Goal: Answer question/provide support

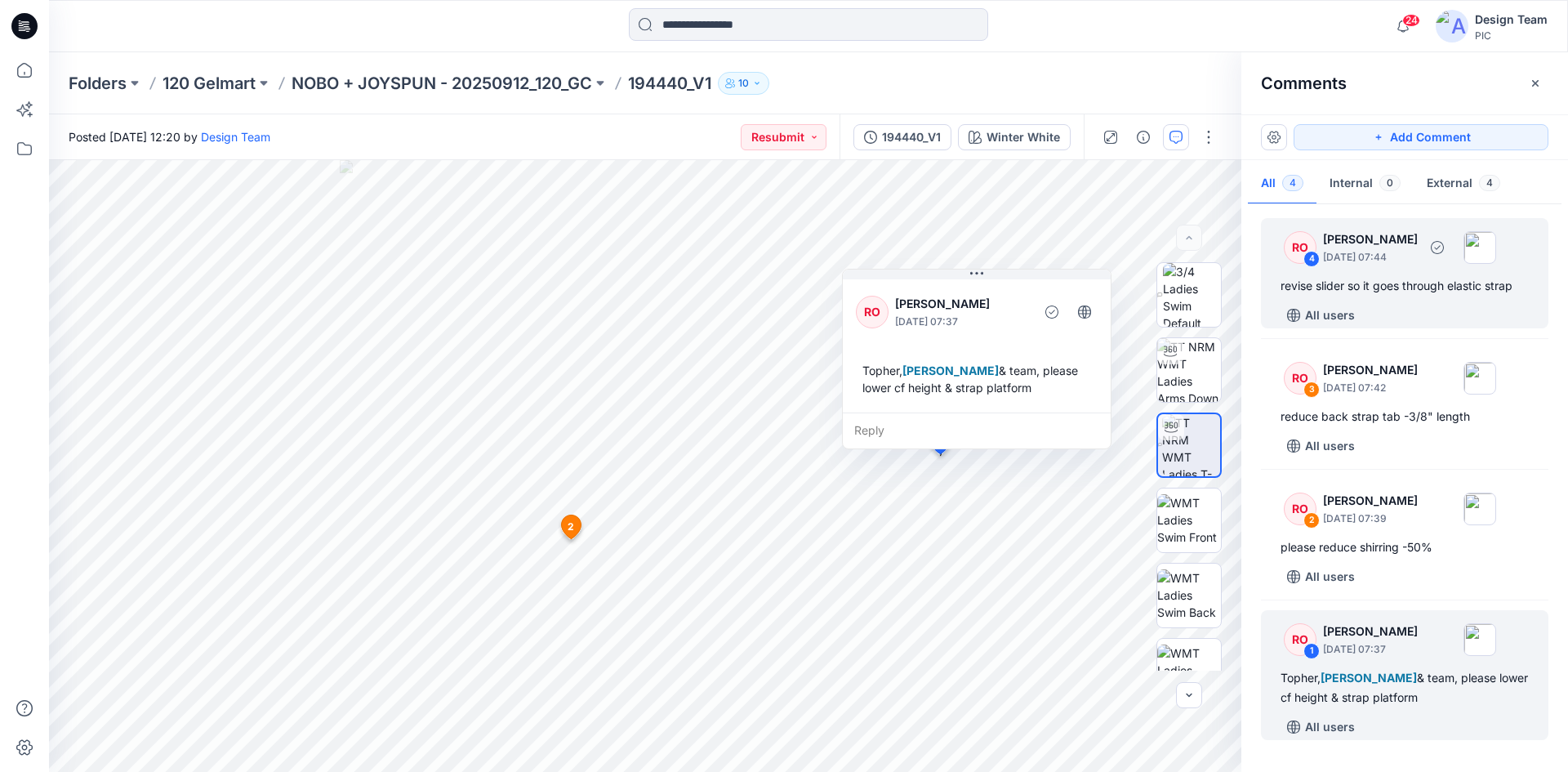
click at [1430, 285] on div "revise slider so it goes through elastic strap" at bounding box center [1404, 285] width 248 height 19
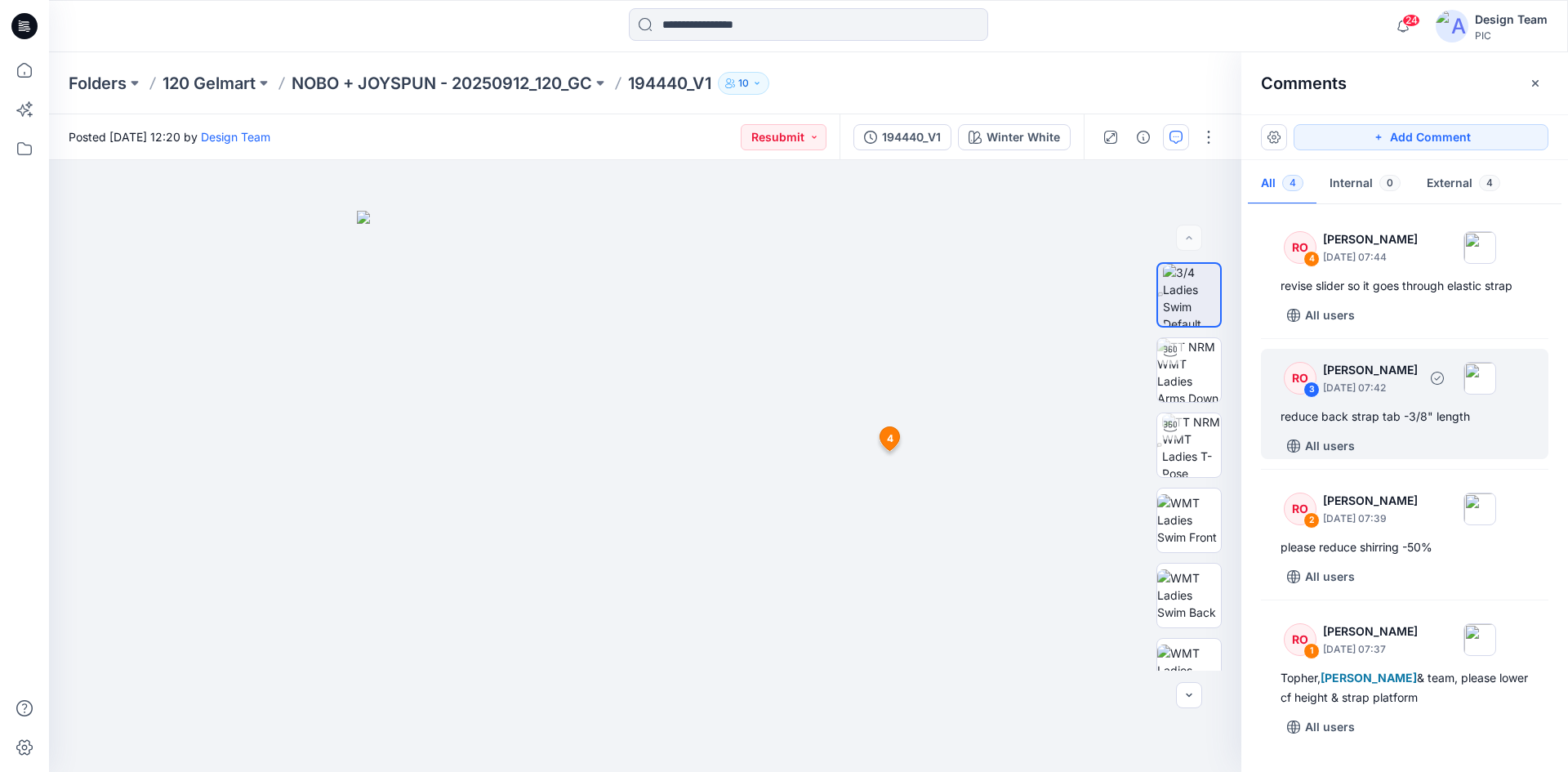
click at [1442, 441] on div "All users" at bounding box center [1414, 445] width 268 height 26
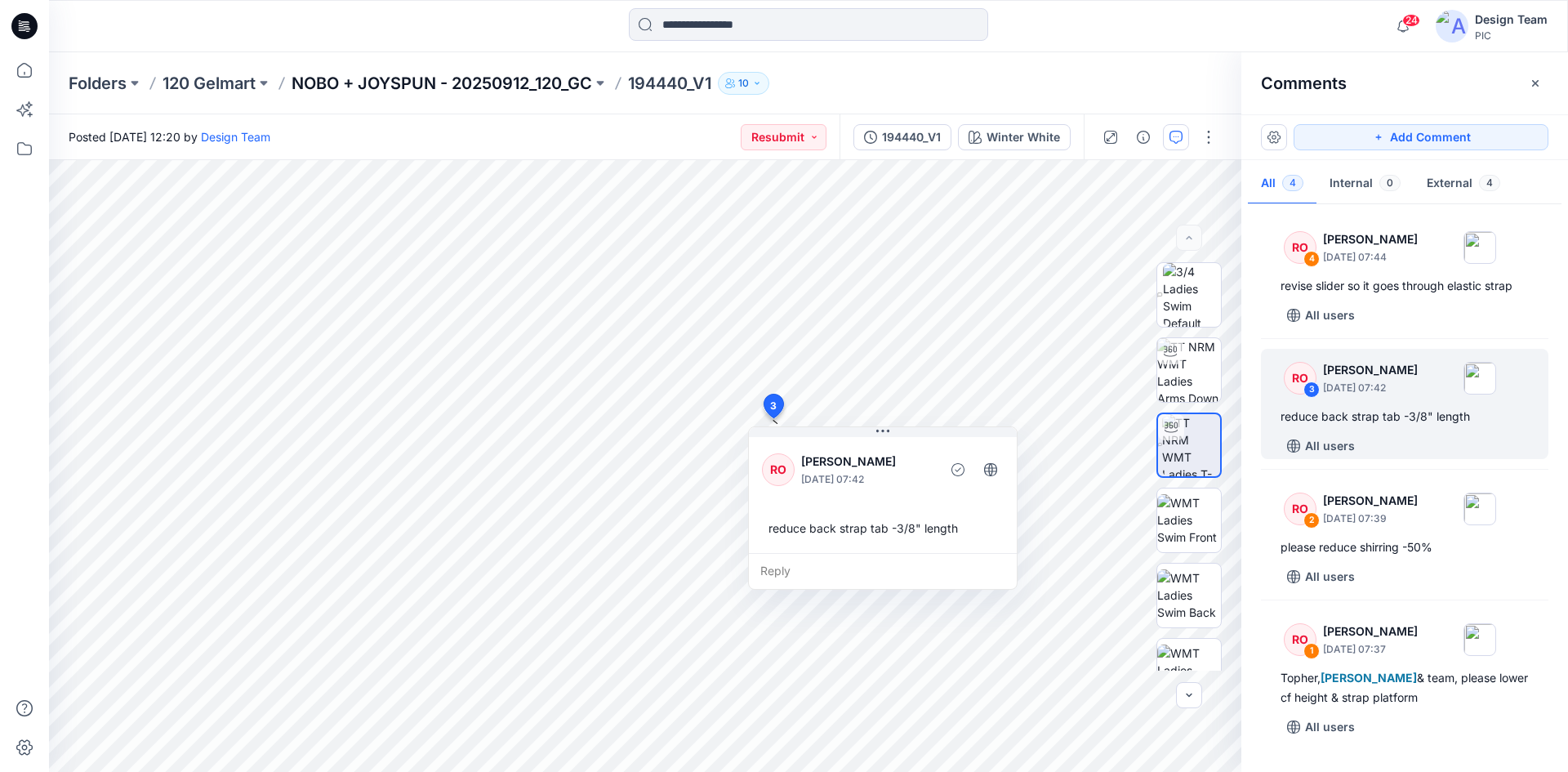
click at [541, 78] on p "NOBO + JOYSPUN - 20250912_120_GC" at bounding box center [441, 83] width 301 height 22
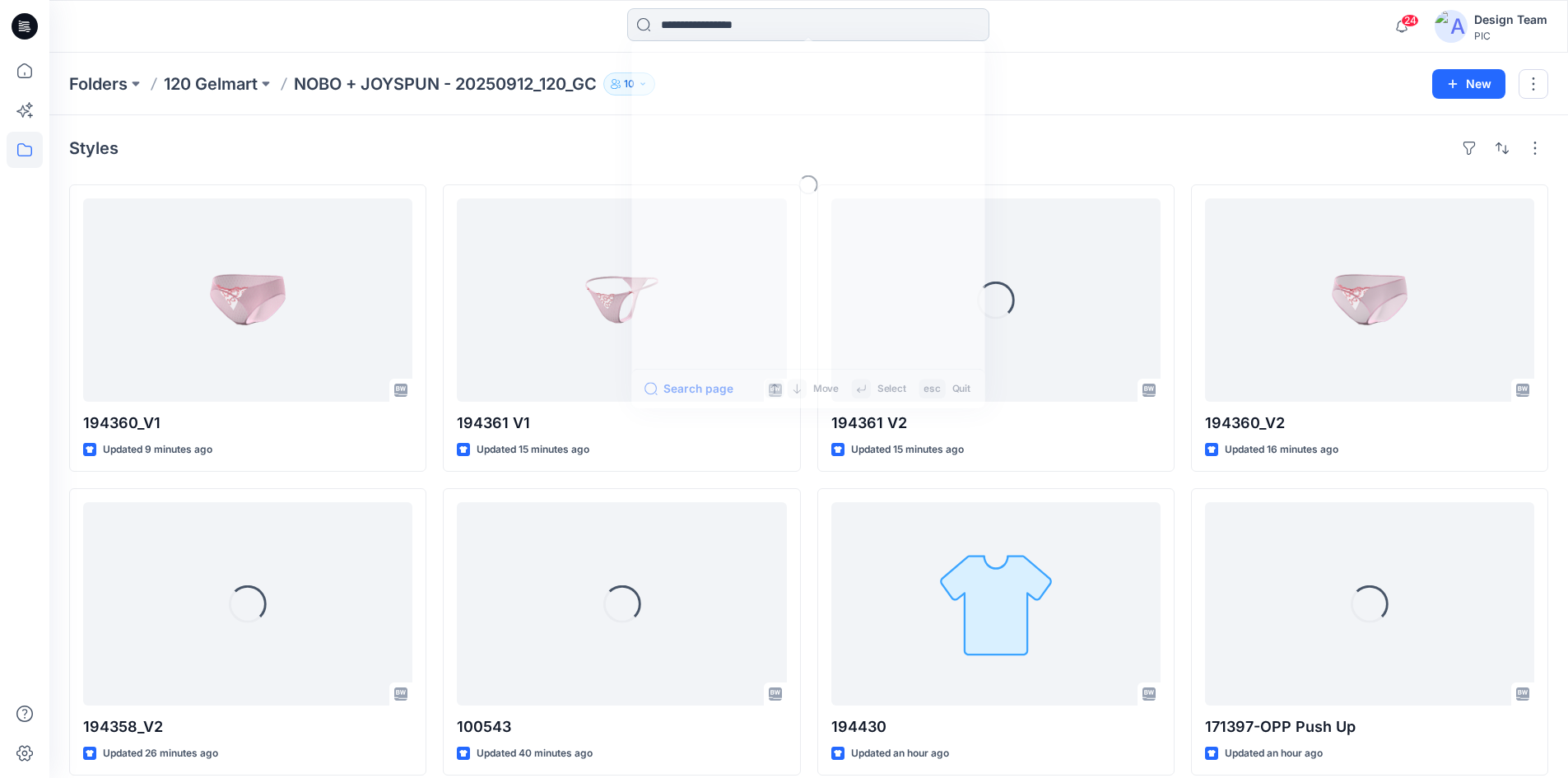
click at [791, 28] on input at bounding box center [808, 25] width 362 height 33
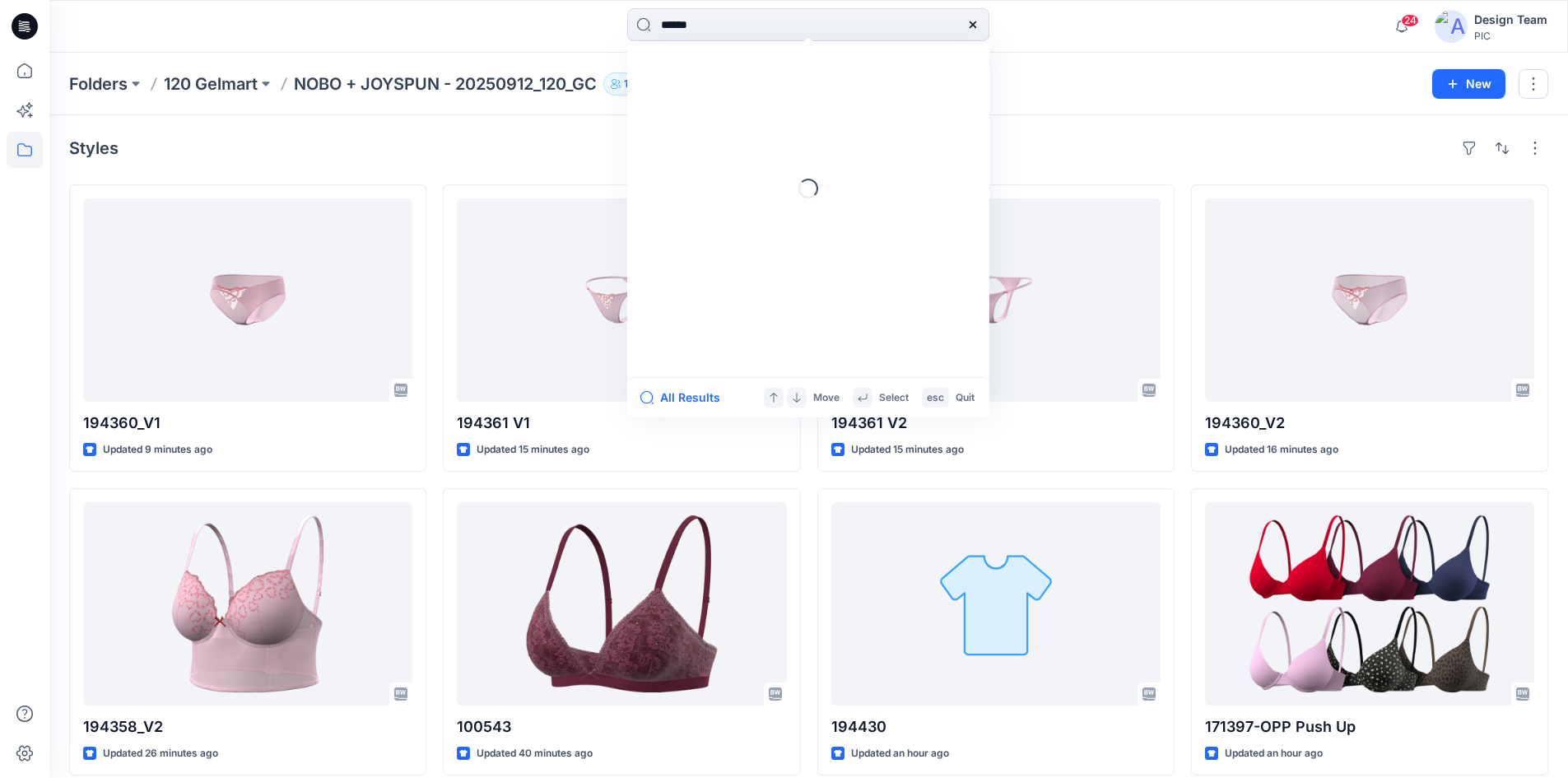
type input "******"
click at [734, 89] on link "194440 _V1" at bounding box center [808, 89] width 355 height 30
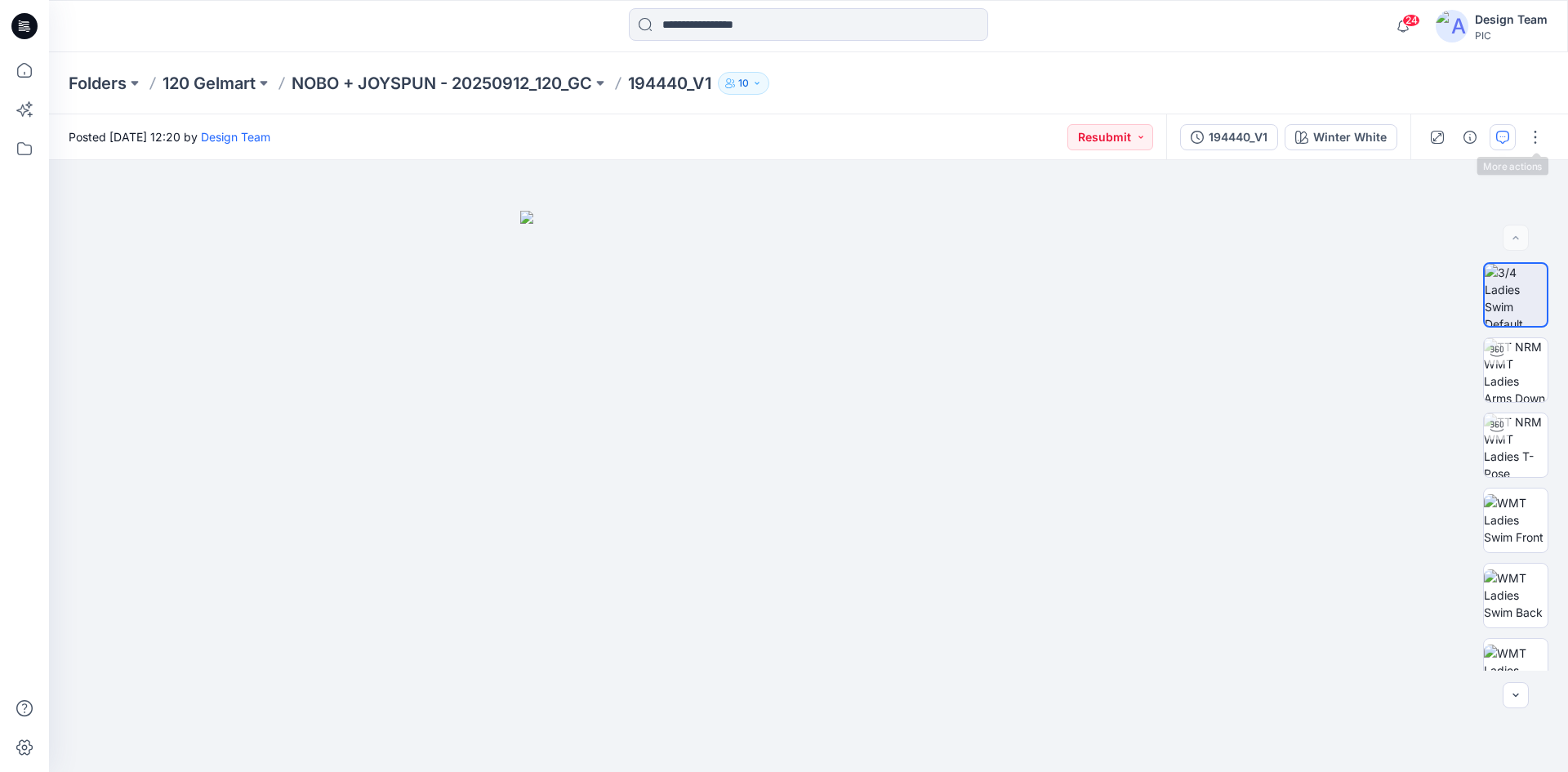
click at [1510, 137] on button "button" at bounding box center [1503, 136] width 26 height 26
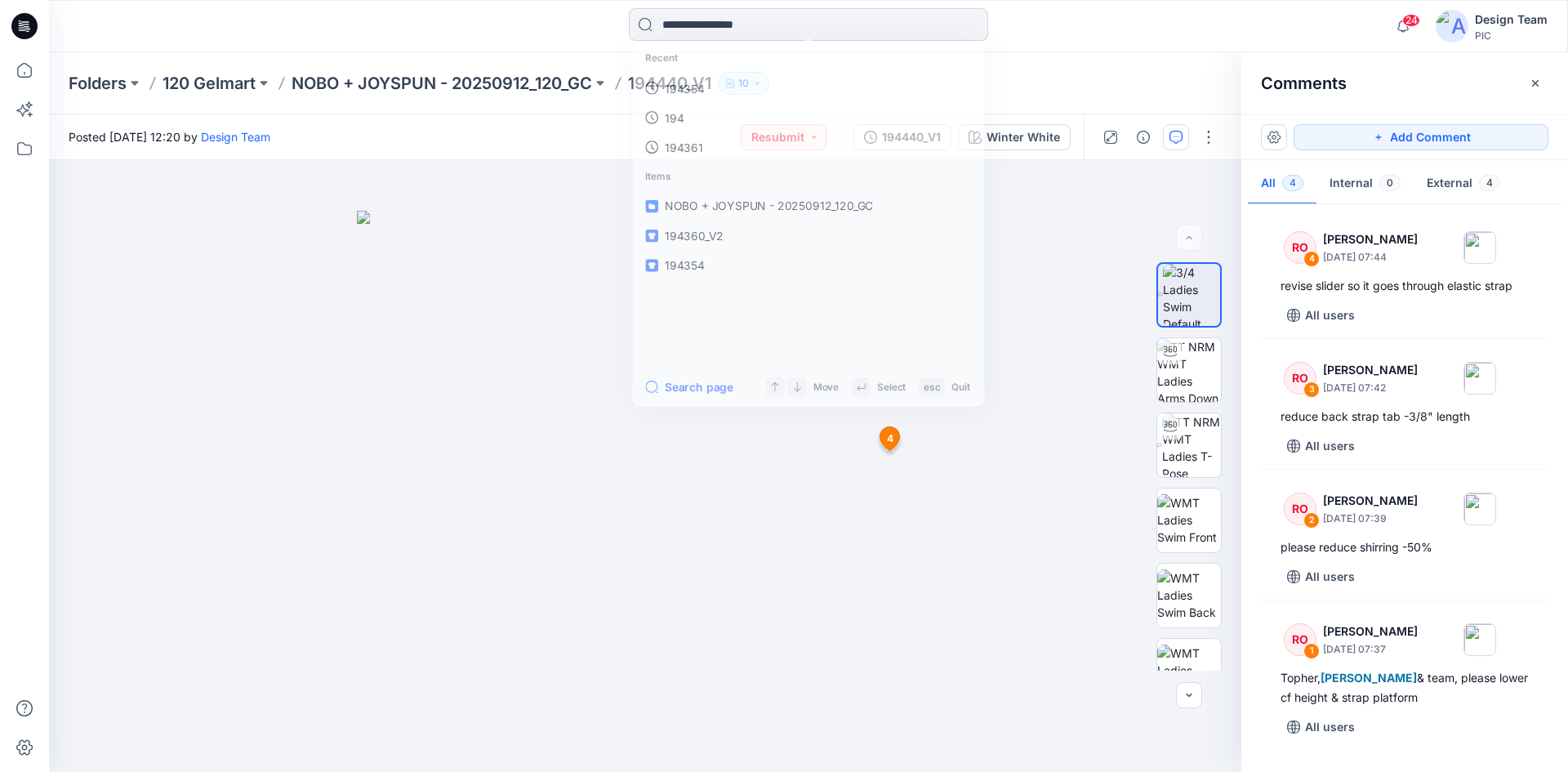
click at [752, 29] on input at bounding box center [808, 24] width 359 height 33
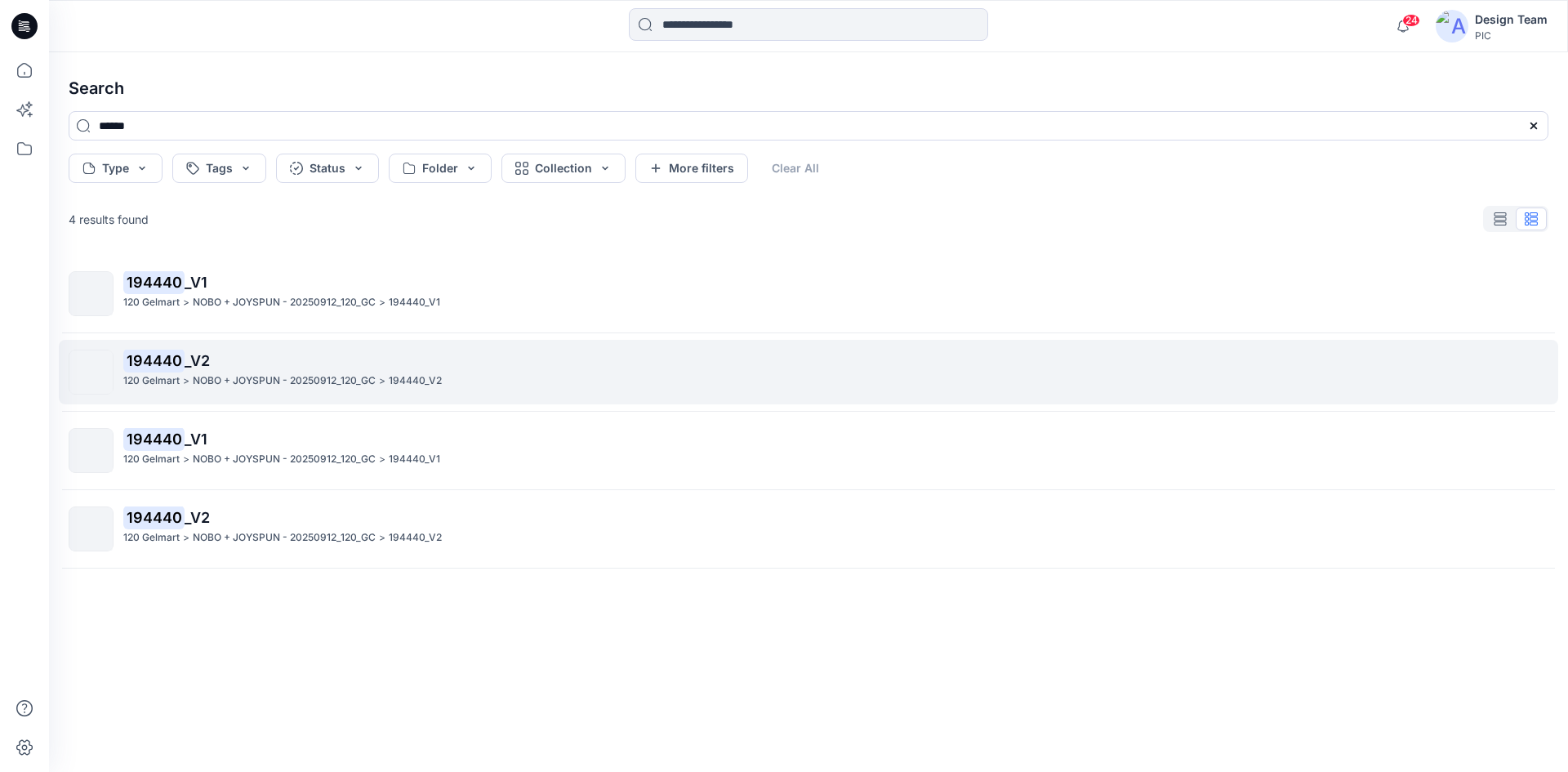
click at [190, 359] on span "_V2" at bounding box center [198, 360] width 25 height 18
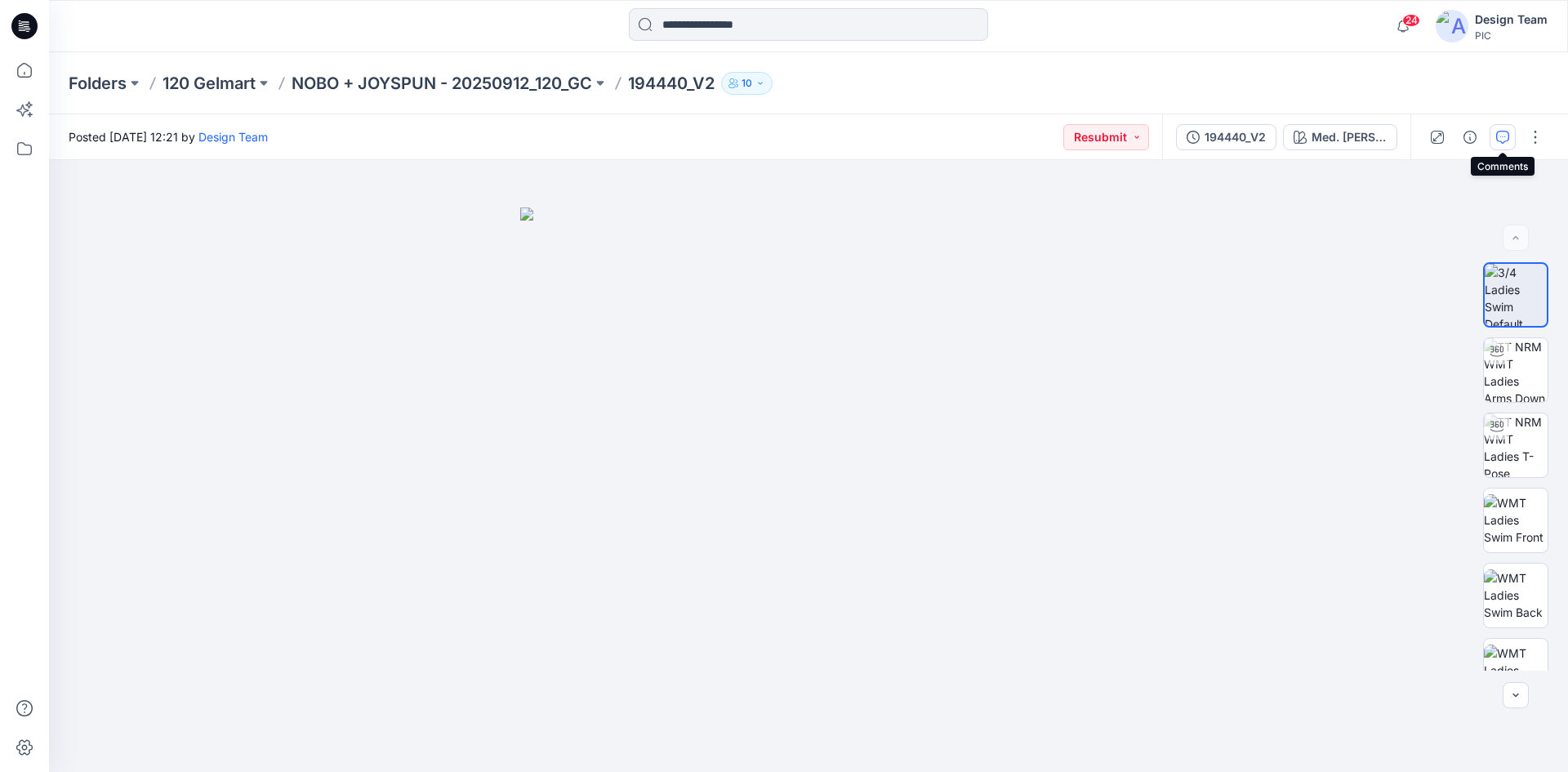
click at [1507, 132] on icon "button" at bounding box center [1502, 136] width 13 height 13
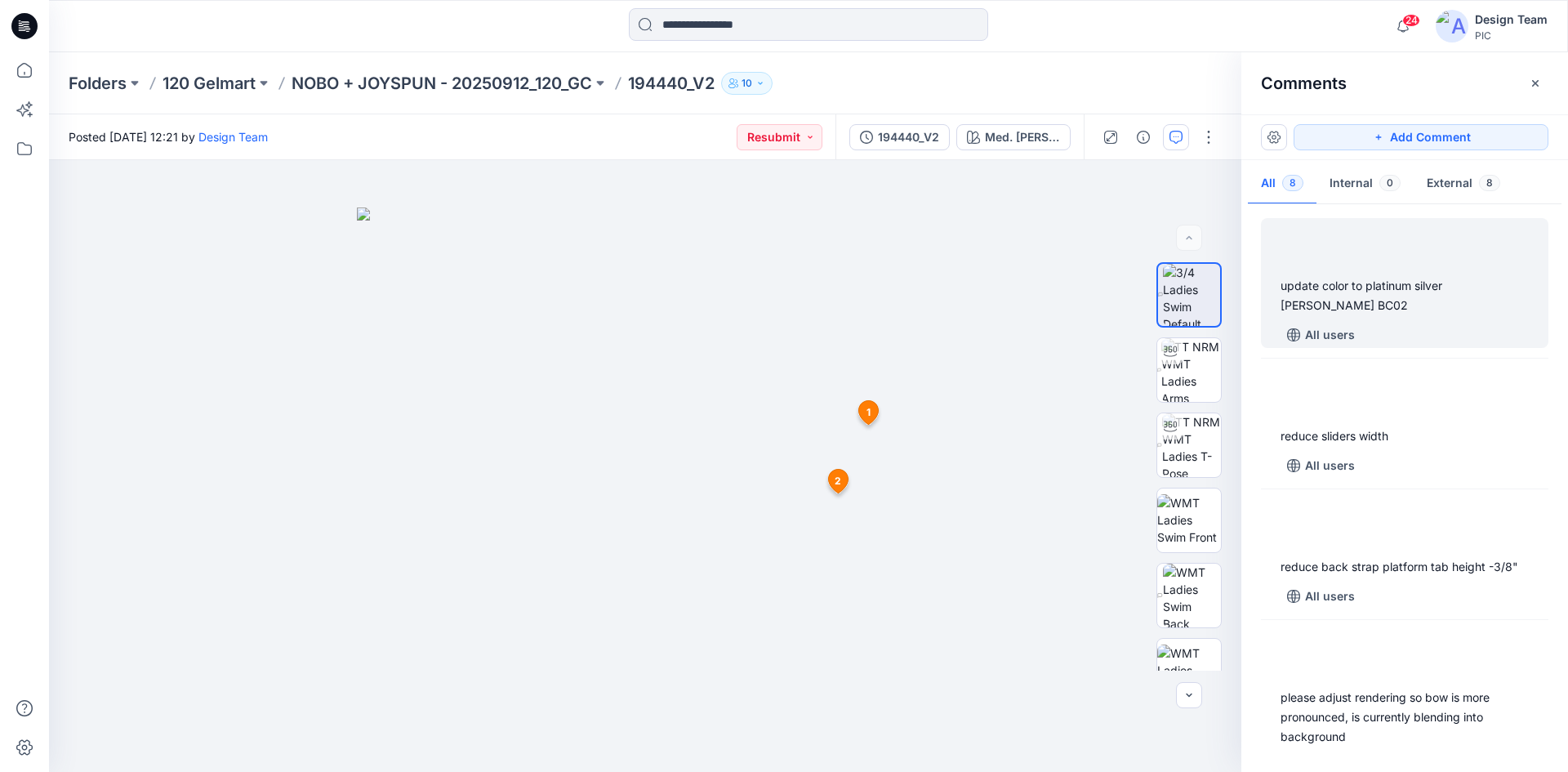
click at [1377, 294] on div "update color to platinum silver [PERSON_NAME] BC02" at bounding box center [1404, 295] width 248 height 39
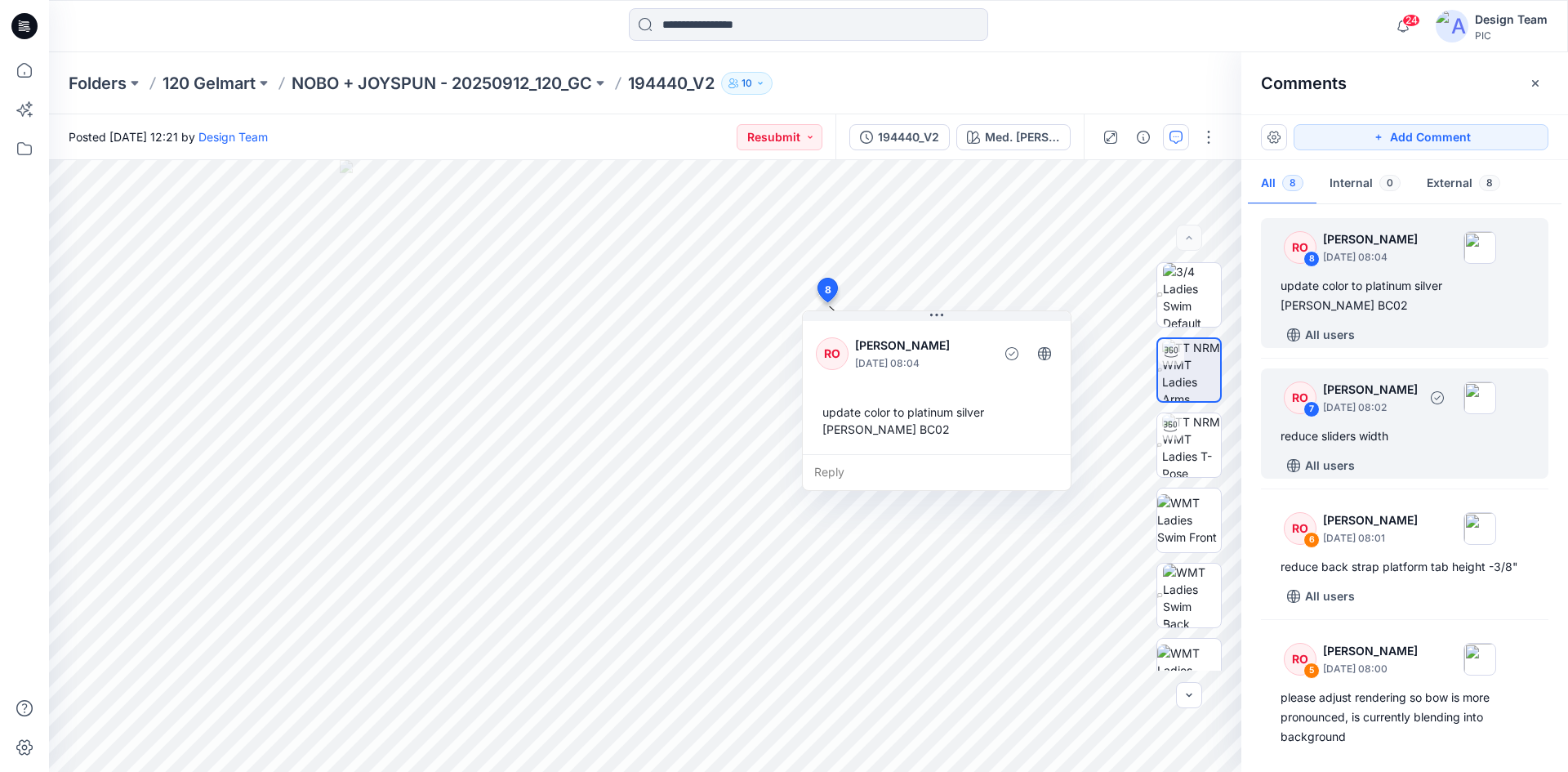
click at [1395, 427] on div "reduce sliders width" at bounding box center [1404, 436] width 248 height 19
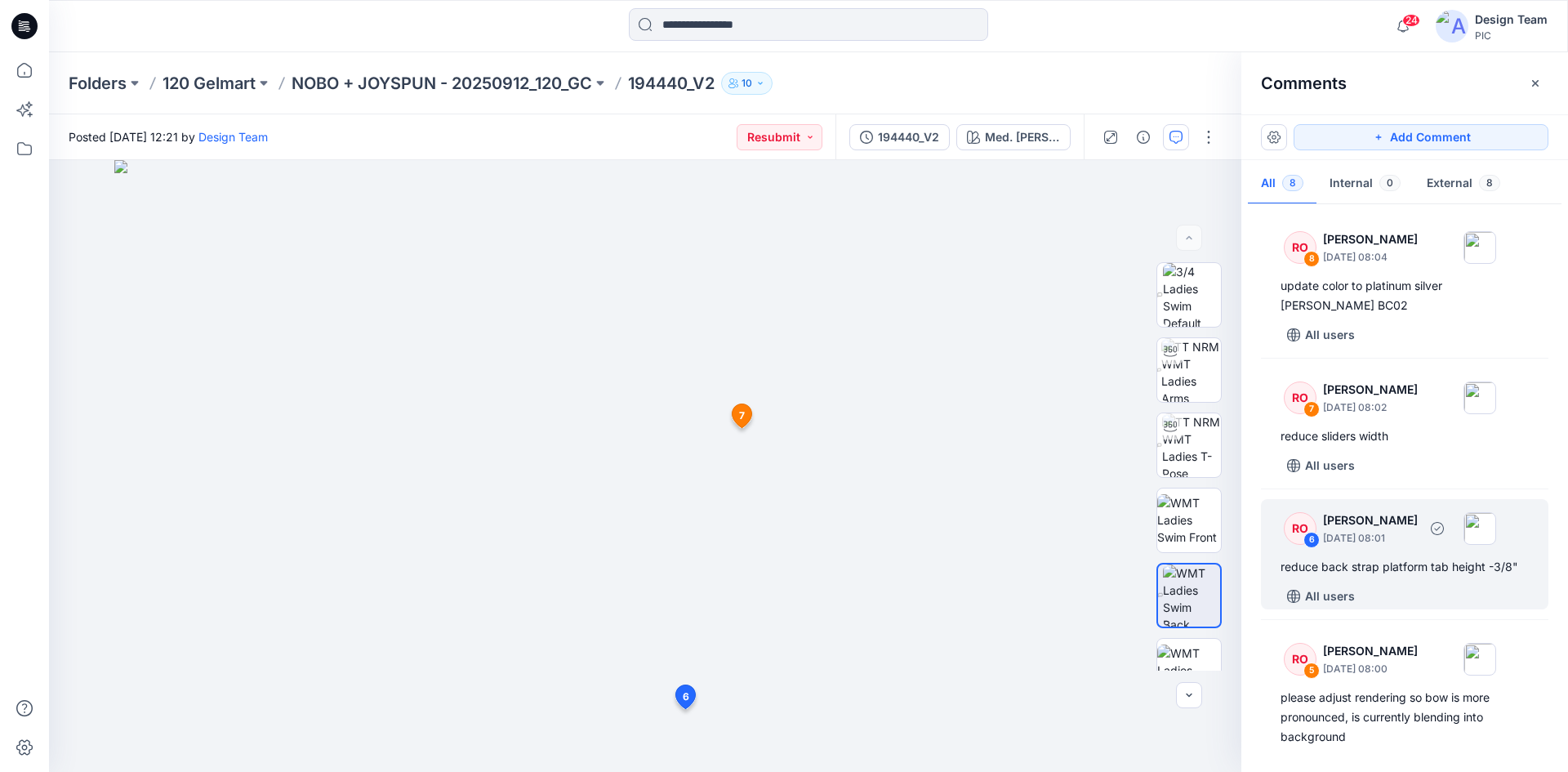
click at [1394, 565] on div "reduce back strap platform tab height -3/8"" at bounding box center [1404, 567] width 248 height 19
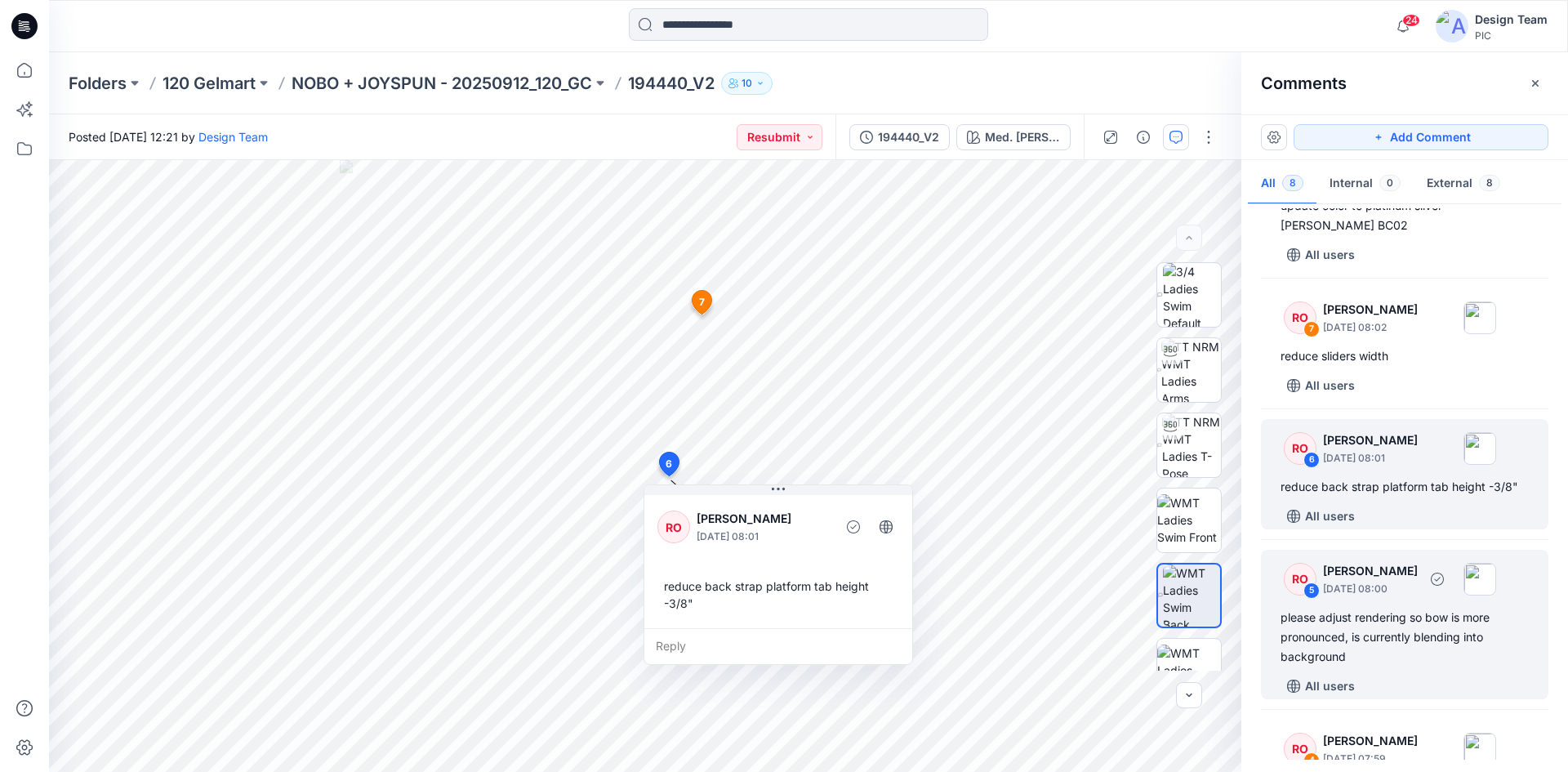
scroll to position [82, 0]
click at [1395, 630] on div "please adjust rendering so bow is more pronounced, is currently blending into b…" at bounding box center [1404, 635] width 248 height 58
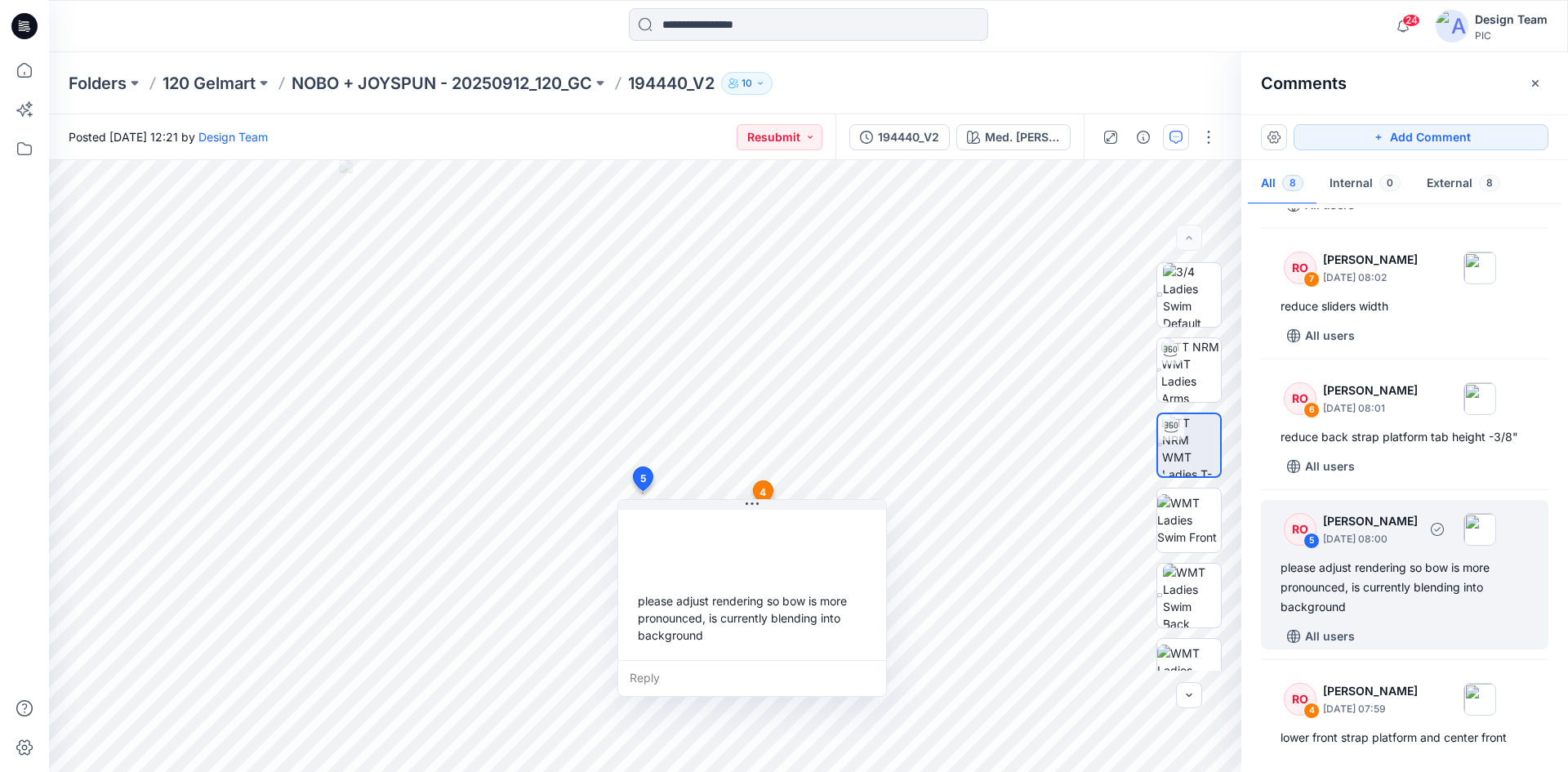
scroll to position [164, 0]
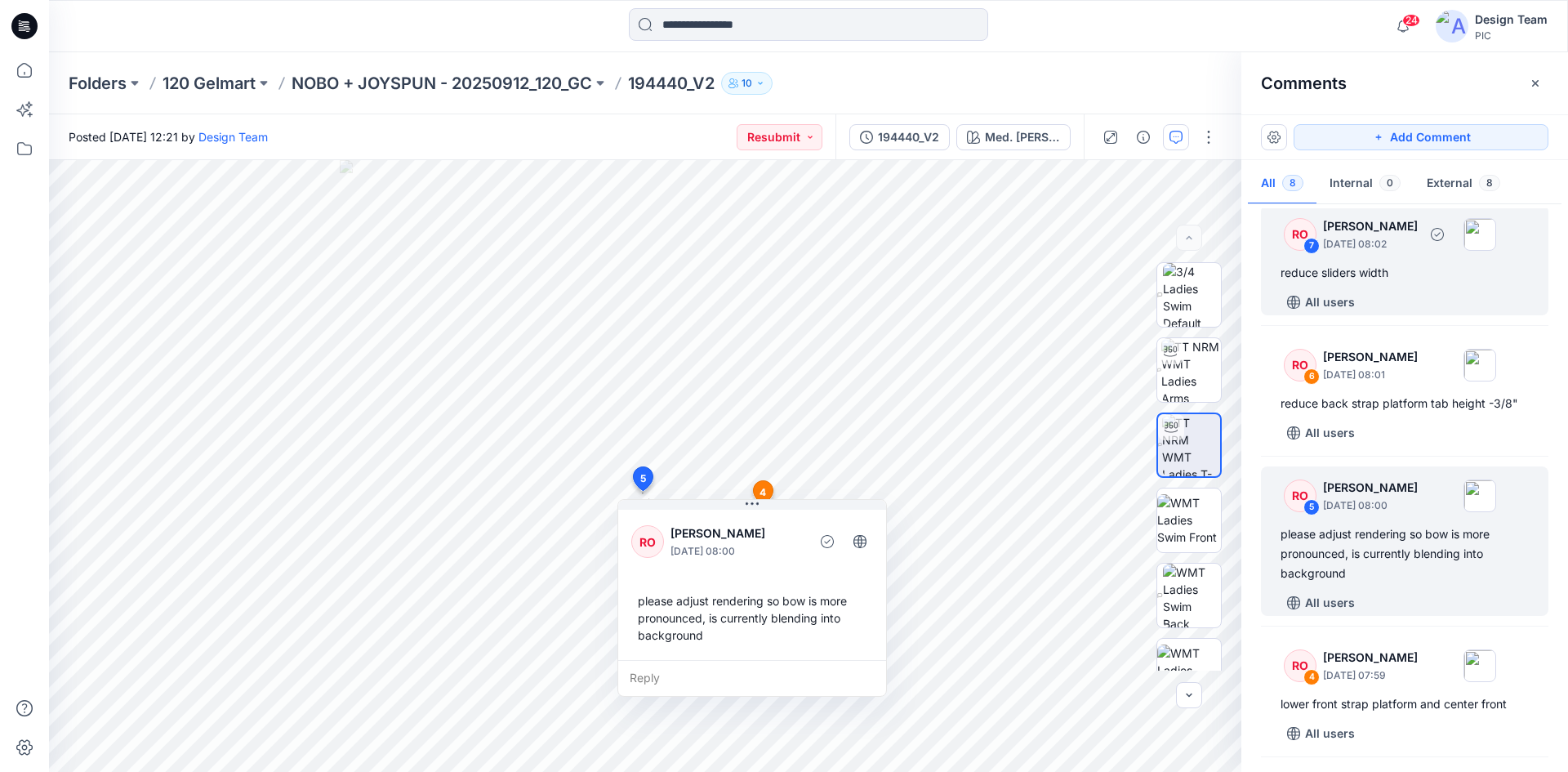
click at [1434, 276] on div "reduce sliders width" at bounding box center [1404, 273] width 248 height 19
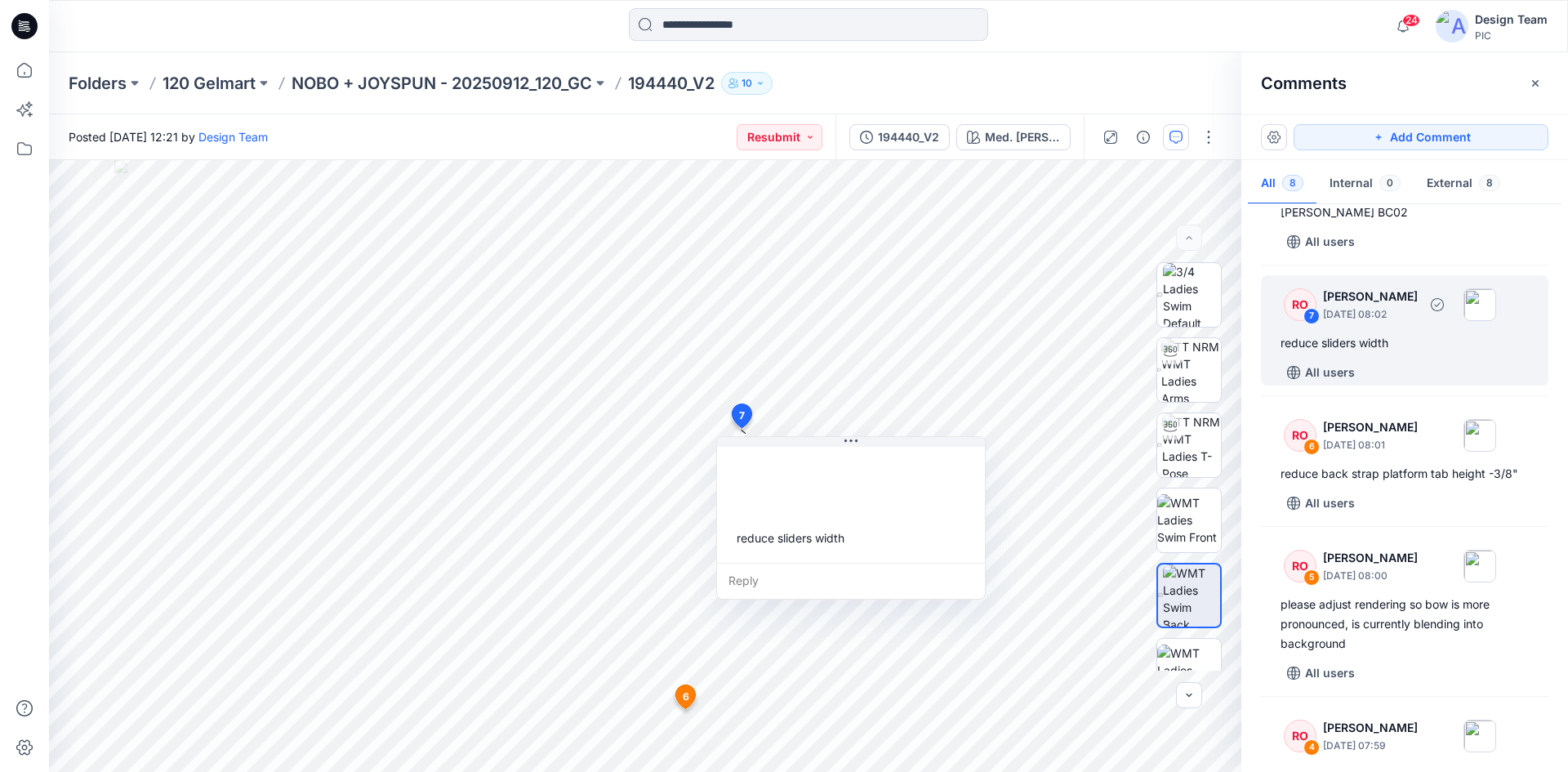
scroll to position [0, 0]
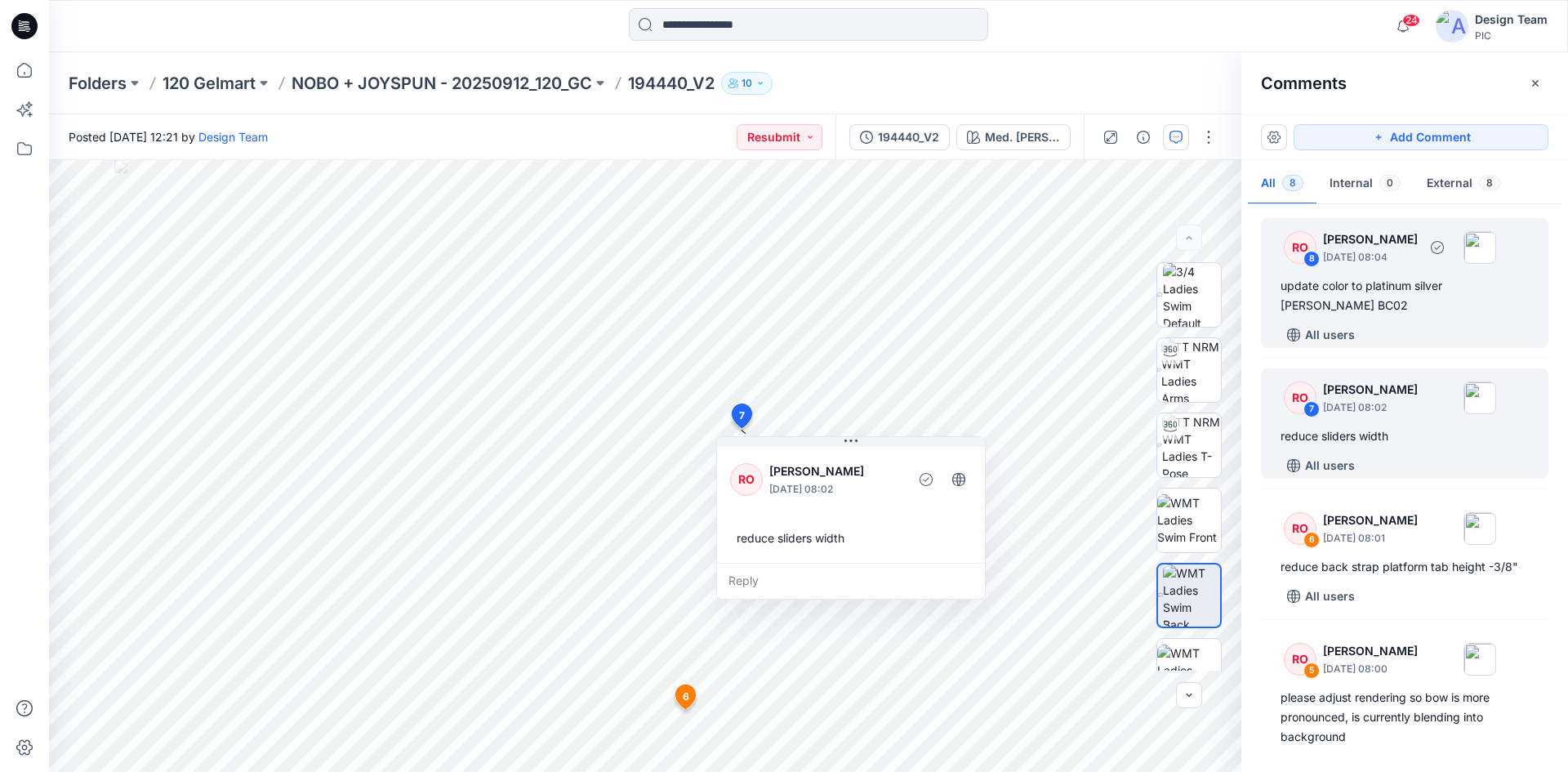
click at [1395, 282] on div "update color to platinum silver [PERSON_NAME] BC02" at bounding box center [1404, 295] width 248 height 39
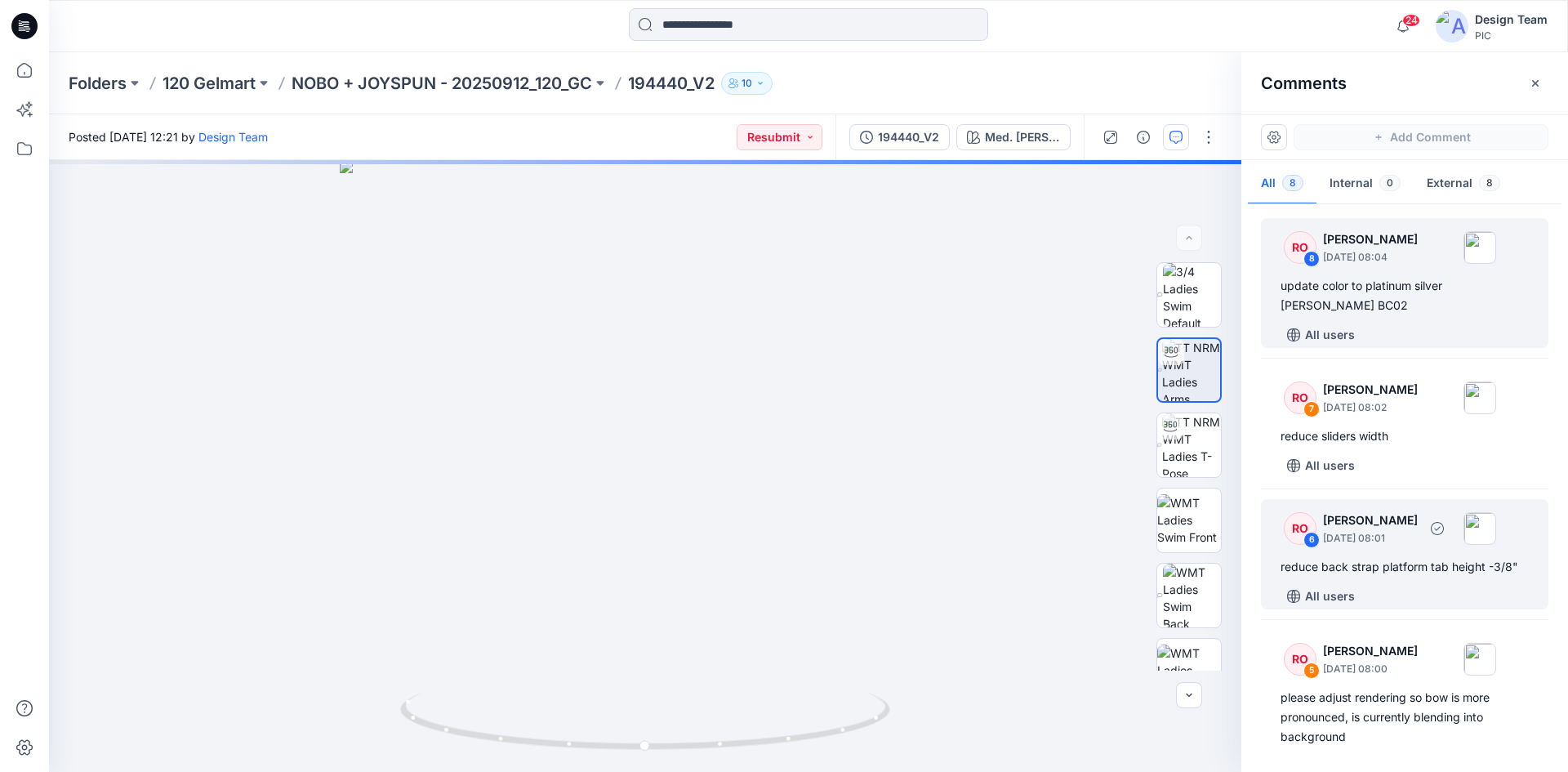
click at [1382, 547] on div "RO 6 Raquel Ortiz September 27, 2025 08:01" at bounding box center [1383, 528] width 225 height 45
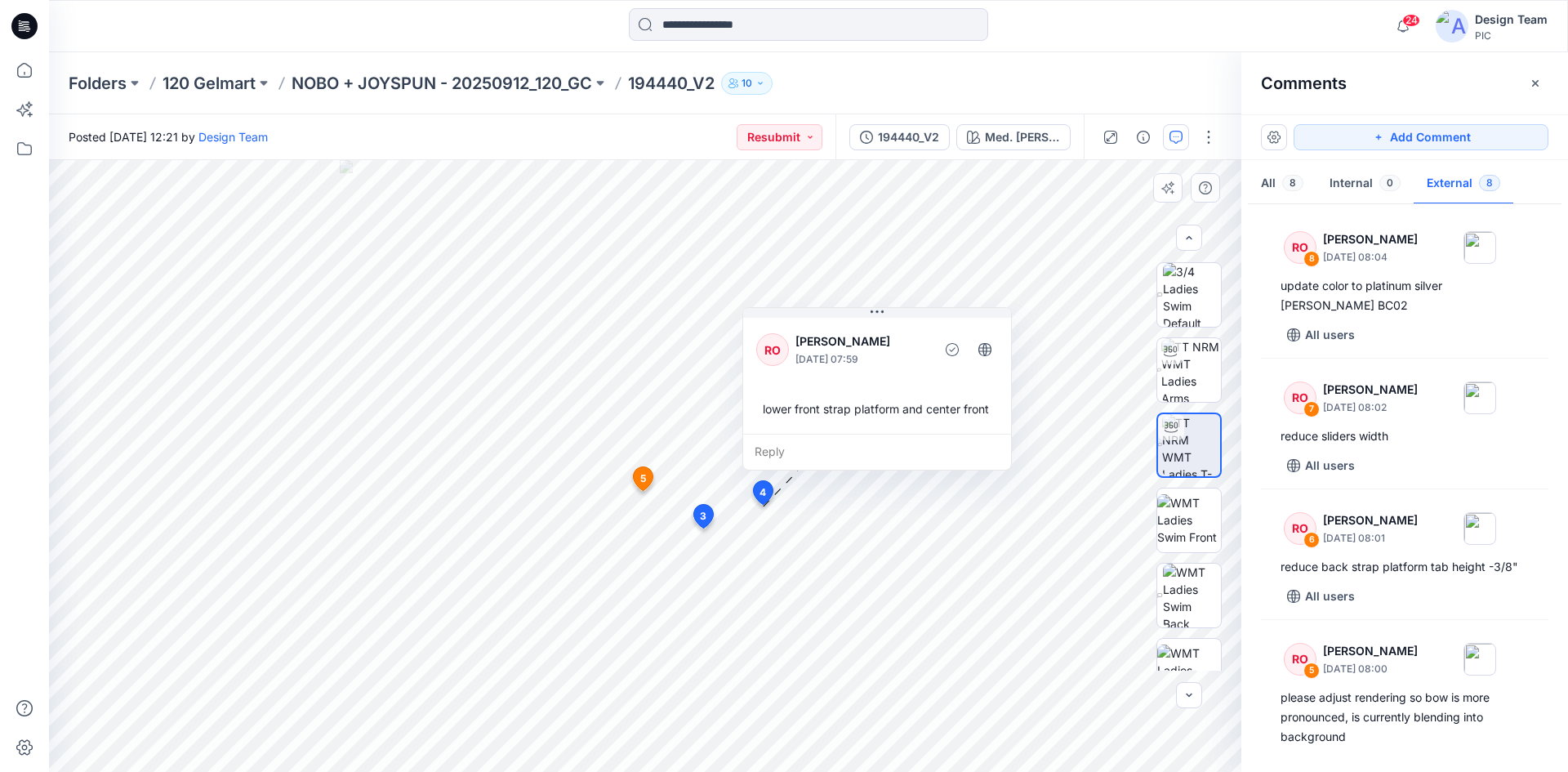
scroll to position [591, 0]
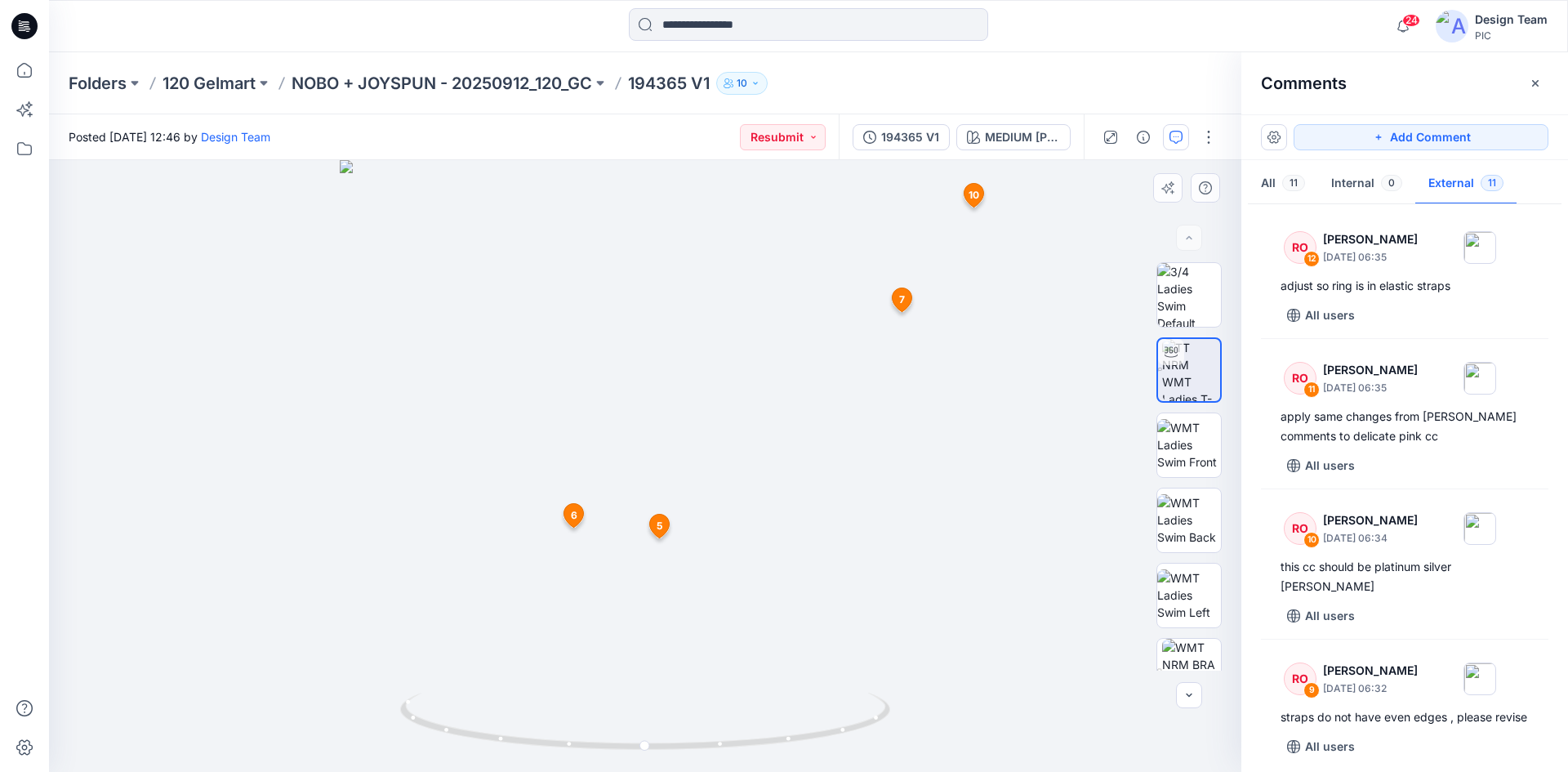
scroll to position [490, 0]
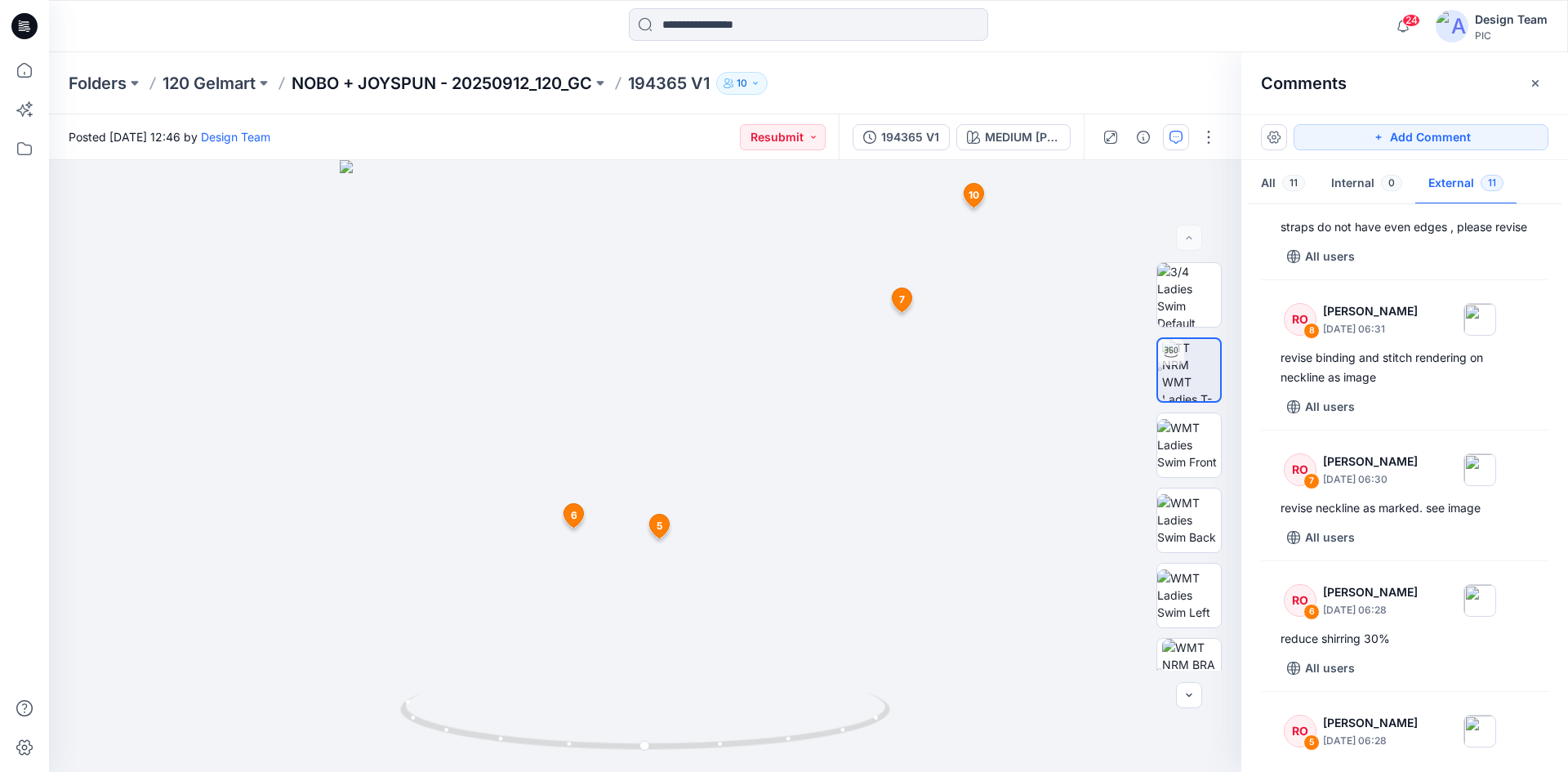
click at [397, 73] on p "NOBO + JOYSPUN - 20250912_120_GC" at bounding box center [441, 83] width 301 height 22
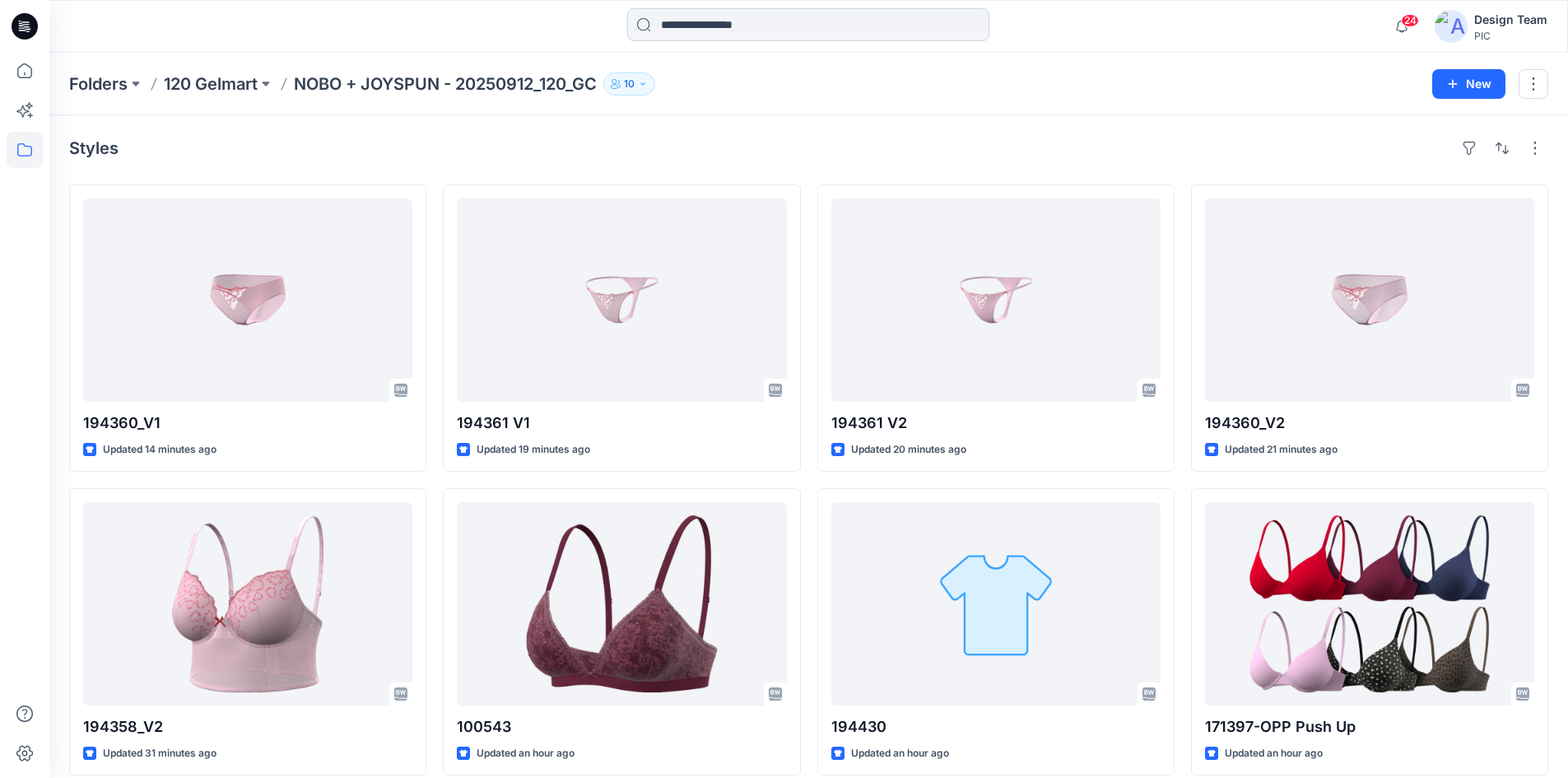
click at [744, 26] on input at bounding box center [808, 25] width 362 height 33
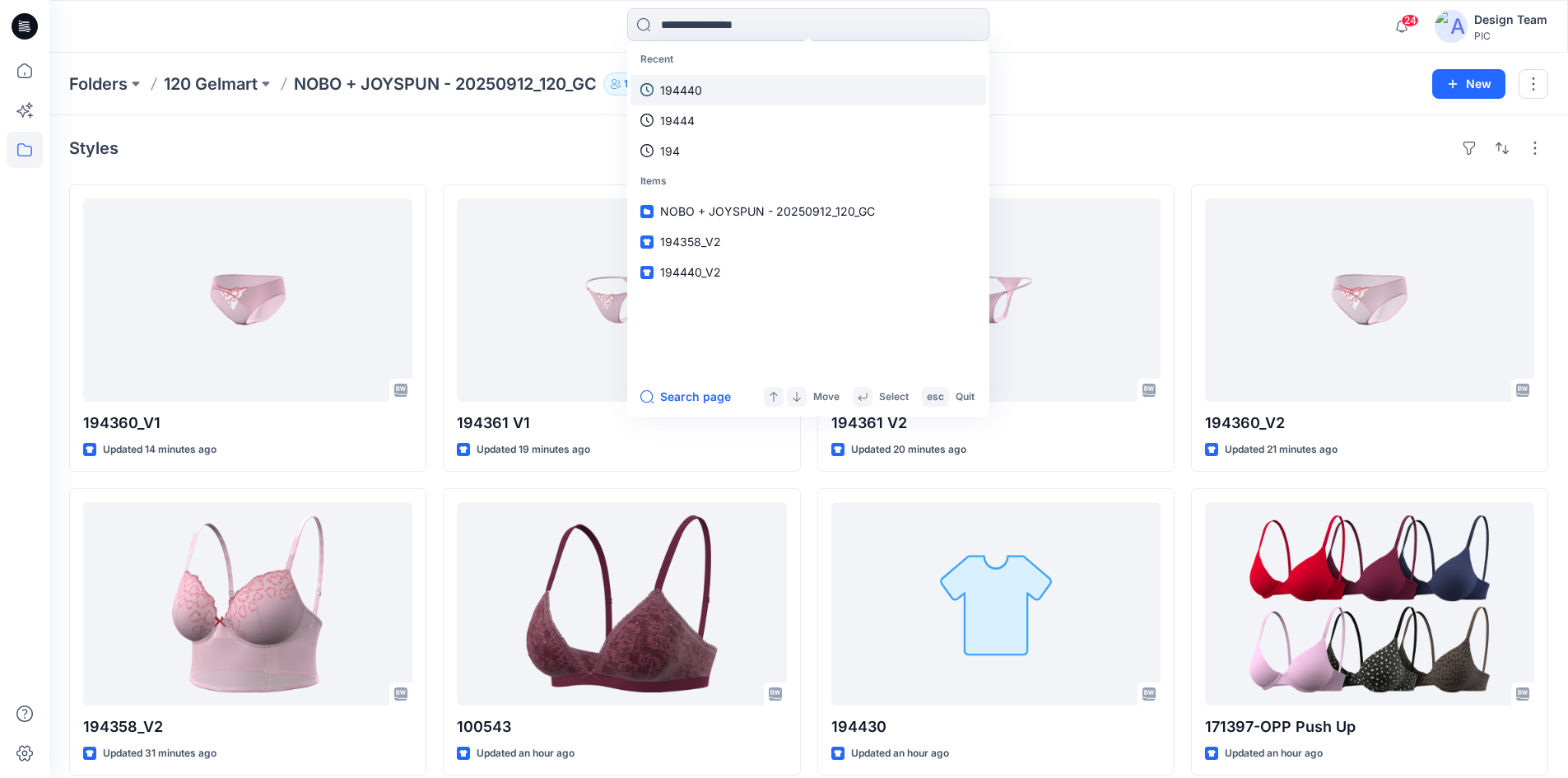
click at [703, 84] on link "194440" at bounding box center [808, 89] width 355 height 30
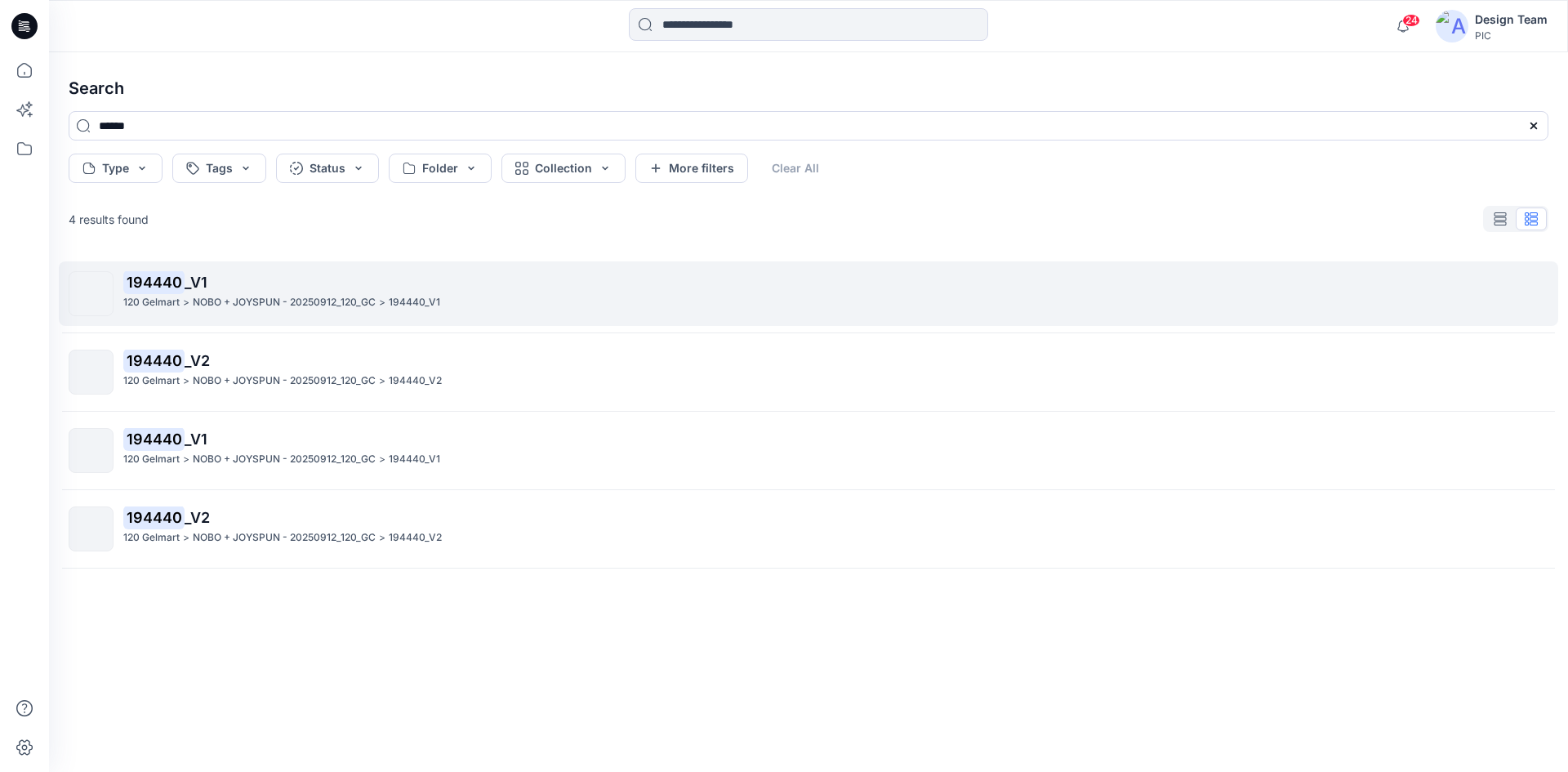
click at [196, 282] on span "_V1" at bounding box center [196, 282] width 22 height 18
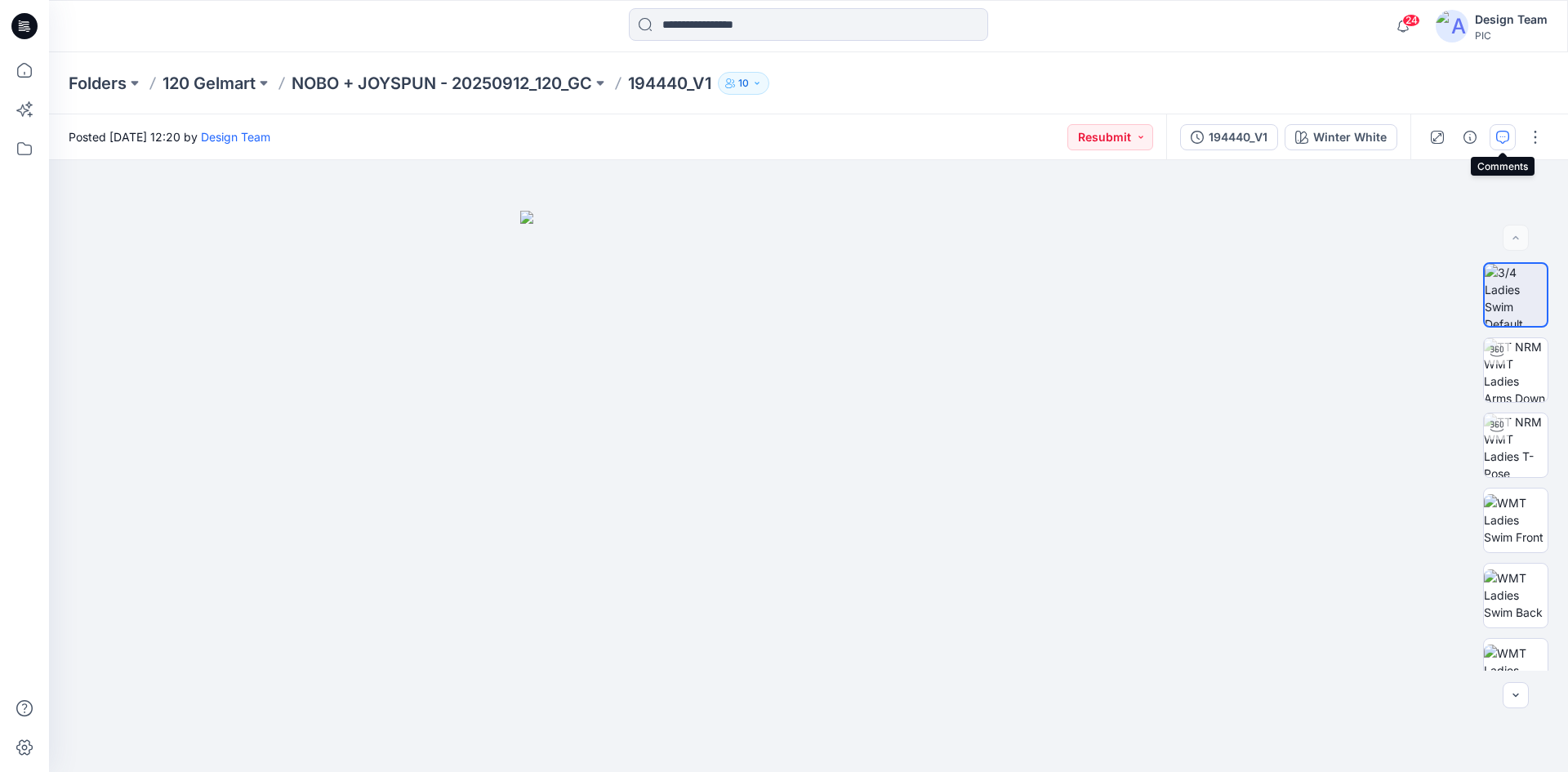
click at [1508, 137] on icon "button" at bounding box center [1502, 136] width 13 height 13
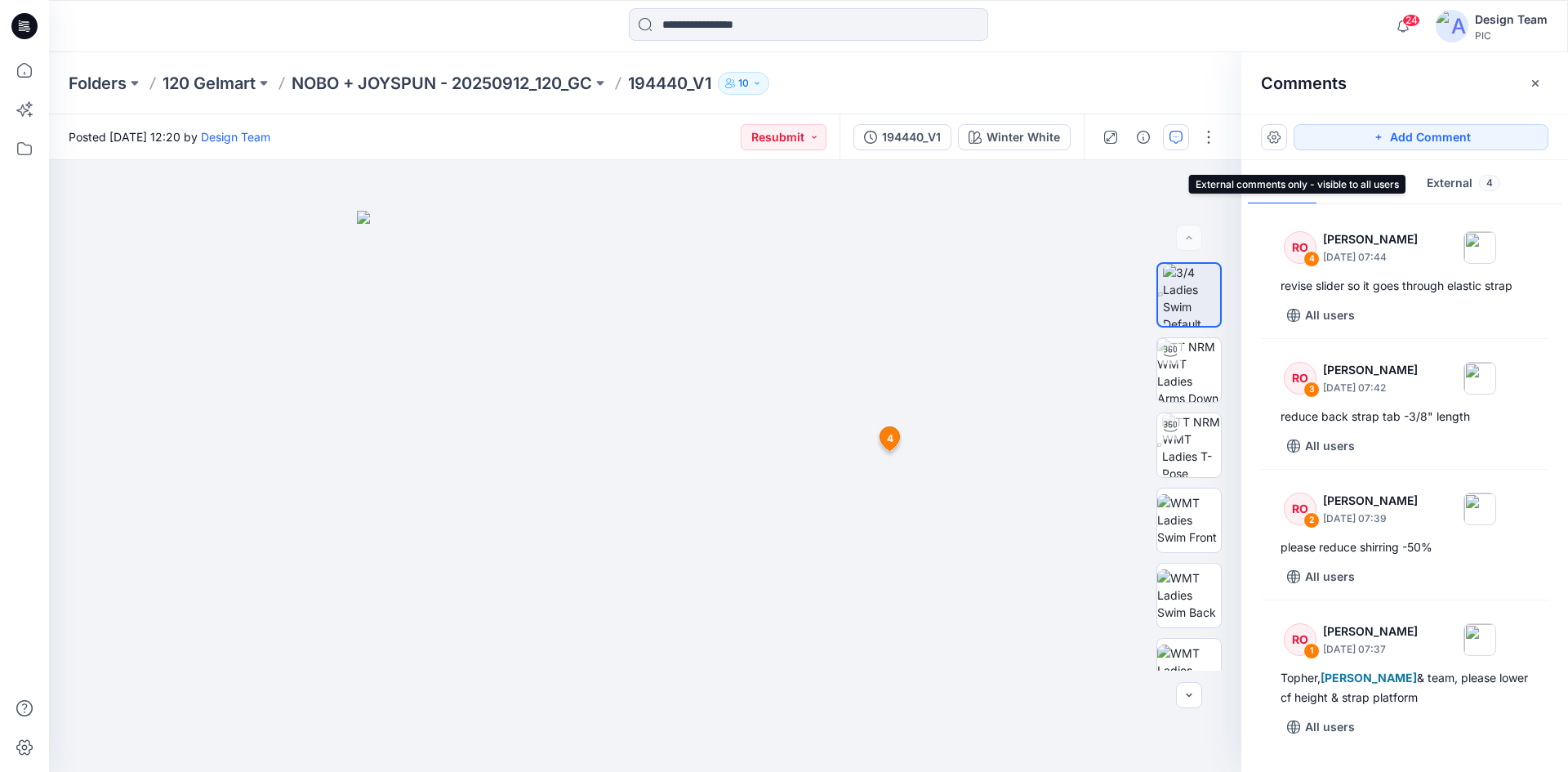
click at [1468, 176] on button "External 4" at bounding box center [1464, 184] width 99 height 42
click at [1453, 185] on button "External 4" at bounding box center [1464, 184] width 99 height 42
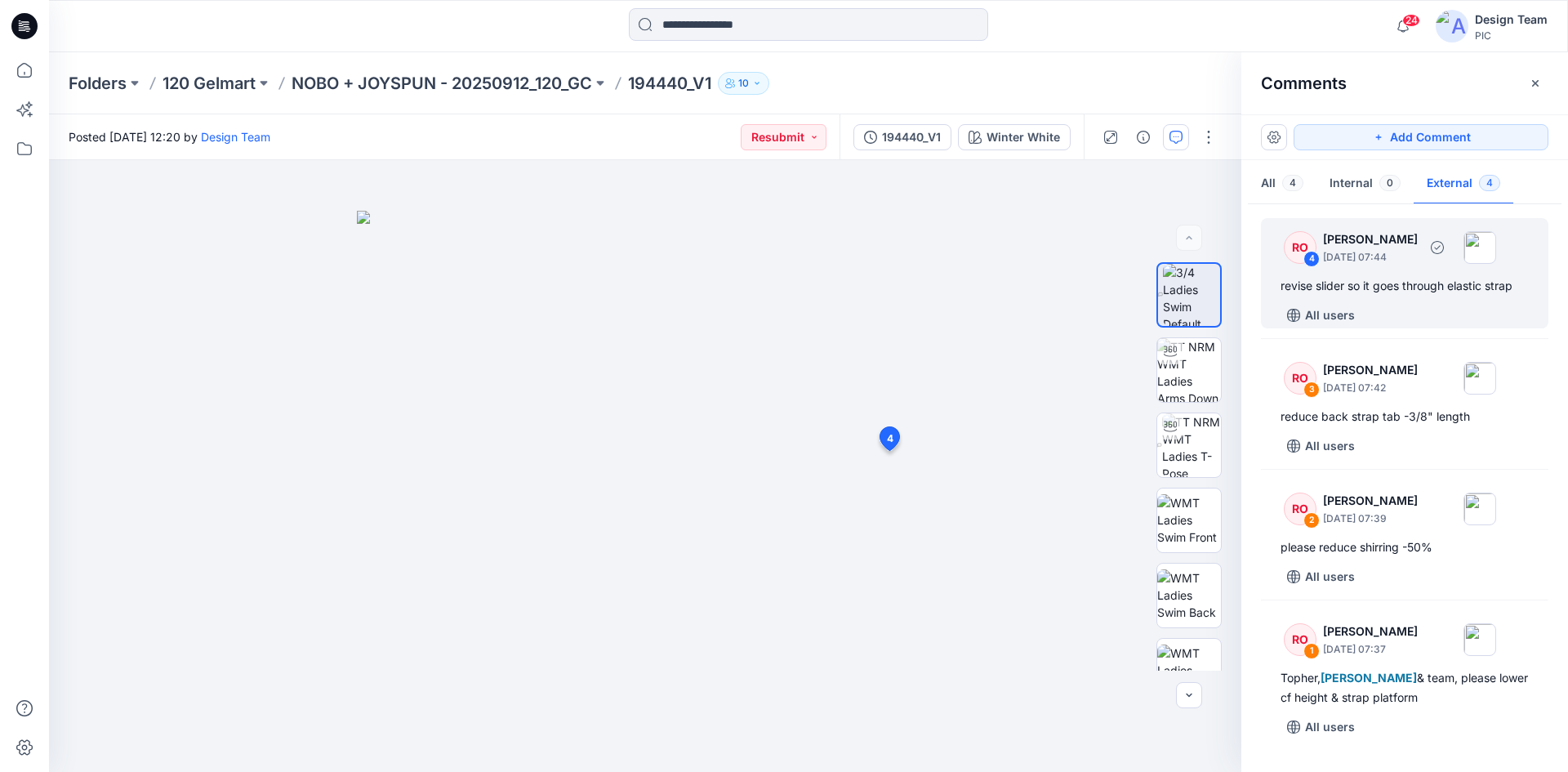
click at [1398, 289] on div "revise slider so it goes through elastic strap" at bounding box center [1404, 285] width 248 height 19
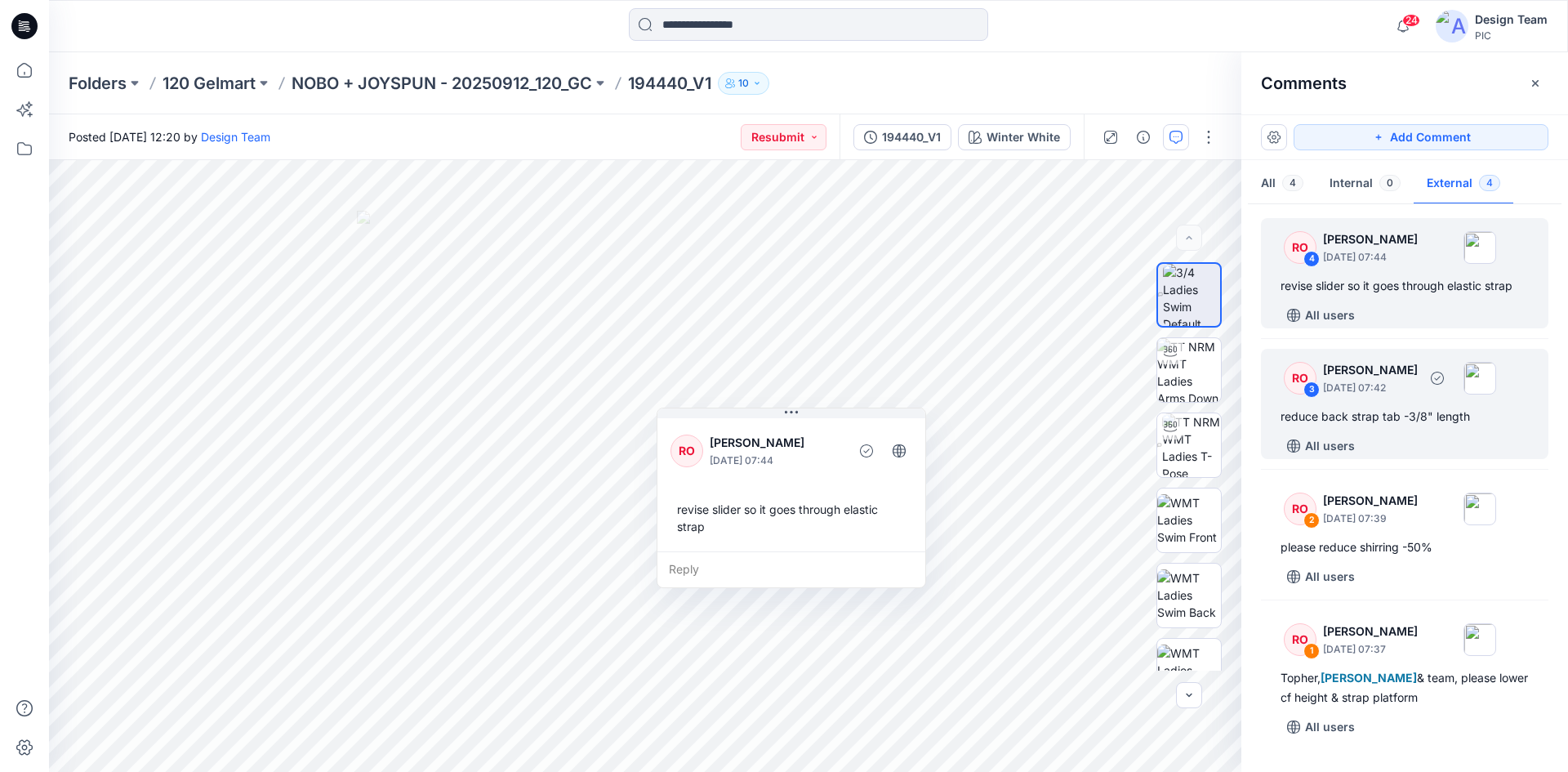
click at [1395, 414] on div "reduce back strap tab -3/8" length" at bounding box center [1404, 417] width 248 height 19
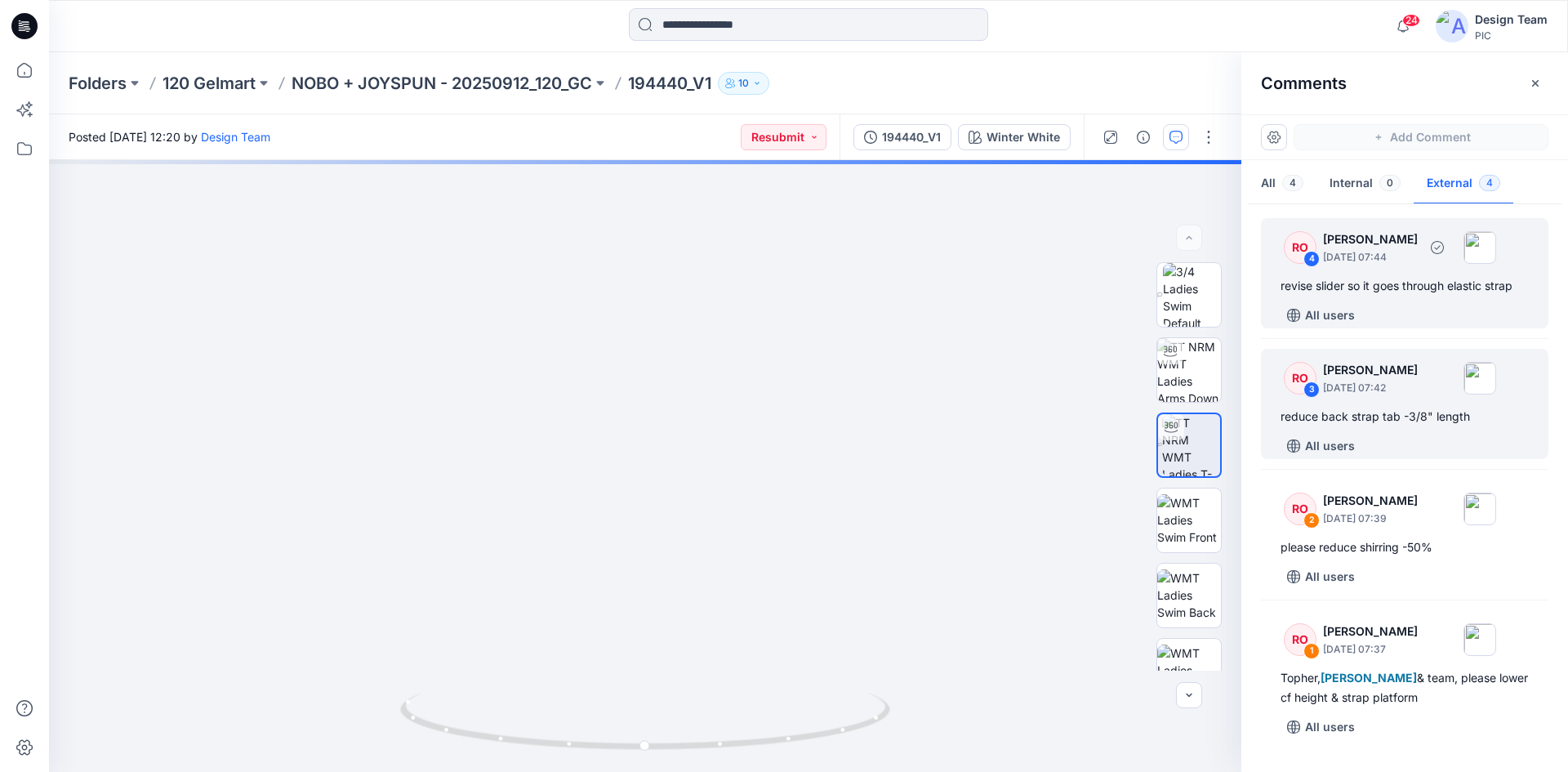
click at [1403, 278] on div "revise slider so it goes through elastic strap" at bounding box center [1404, 285] width 248 height 19
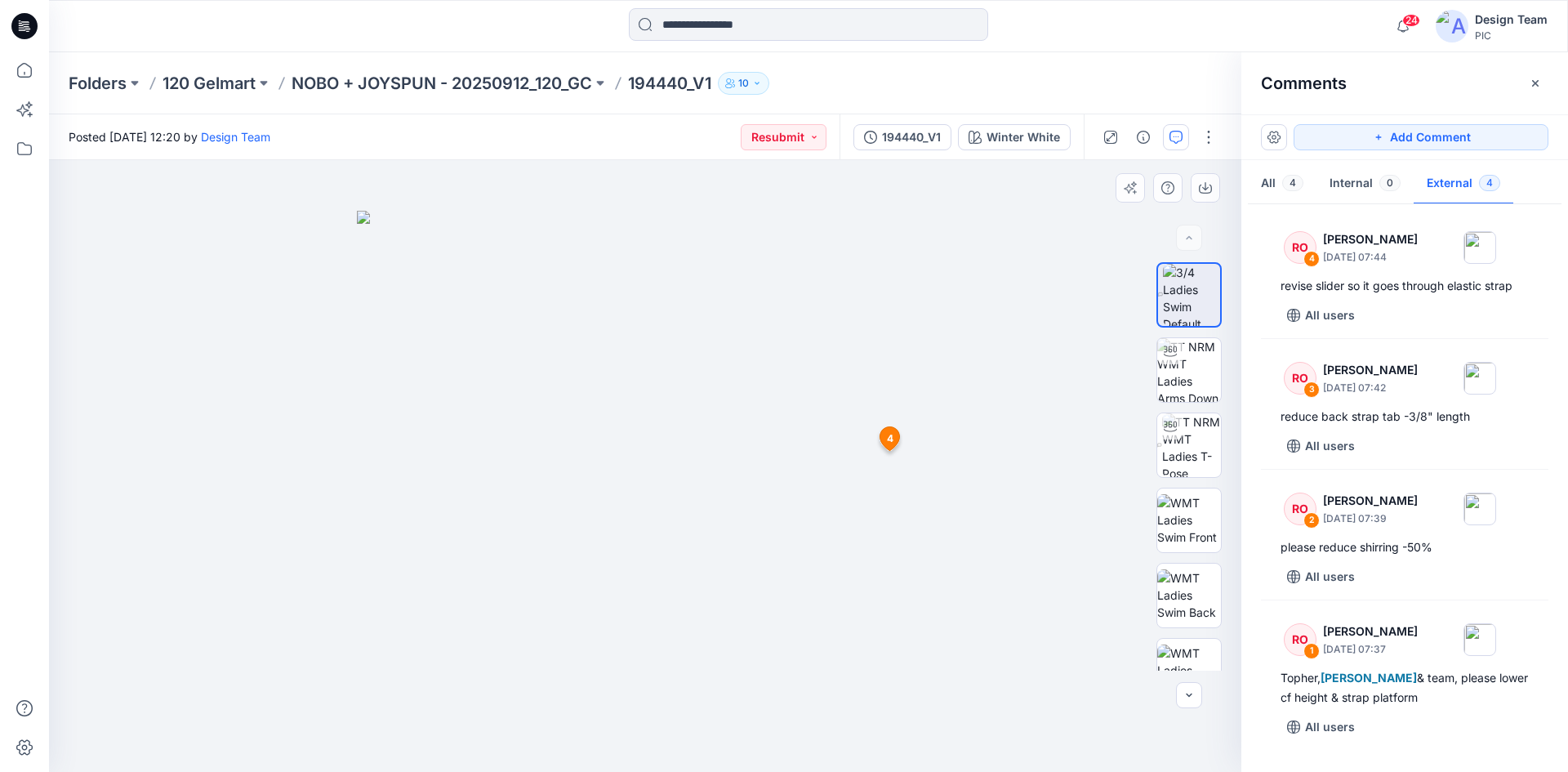
click at [890, 441] on span "4" at bounding box center [890, 438] width 7 height 15
